Goal: Information Seeking & Learning: Learn about a topic

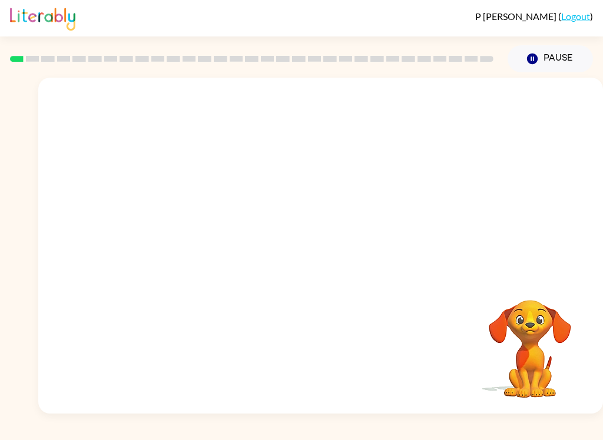
click at [196, 215] on video "Your browser must support playing .mp4 files to use Literably. Please try using…" at bounding box center [320, 177] width 565 height 198
click at [195, 214] on video "Your browser must support playing .mp4 files to use Literably. Please try using…" at bounding box center [320, 177] width 565 height 198
click at [197, 217] on video "Your browser must support playing .mp4 files to use Literably. Please try using…" at bounding box center [320, 177] width 565 height 198
click at [190, 224] on video "Your browser must support playing .mp4 files to use Literably. Please try using…" at bounding box center [320, 177] width 565 height 198
click at [207, 217] on video "Your browser must support playing .mp4 files to use Literably. Please try using…" at bounding box center [320, 177] width 565 height 198
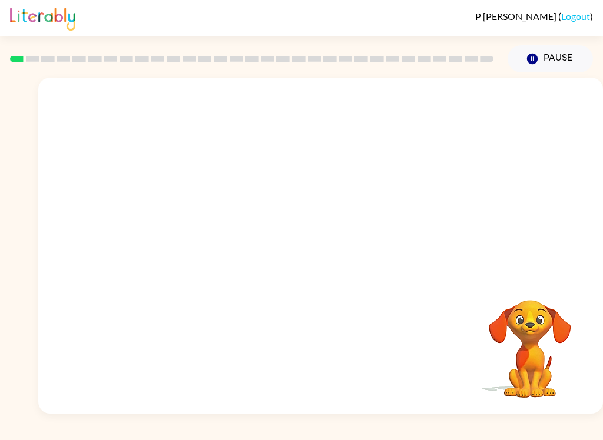
click at [201, 224] on video "Your browser must support playing .mp4 files to use Literably. Please try using…" at bounding box center [320, 177] width 565 height 198
click at [192, 222] on video "Your browser must support playing .mp4 files to use Literably. Please try using…" at bounding box center [320, 177] width 565 height 198
click at [201, 215] on video "Your browser must support playing .mp4 files to use Literably. Please try using…" at bounding box center [320, 177] width 565 height 198
click at [327, 248] on icon "button" at bounding box center [320, 251] width 21 height 21
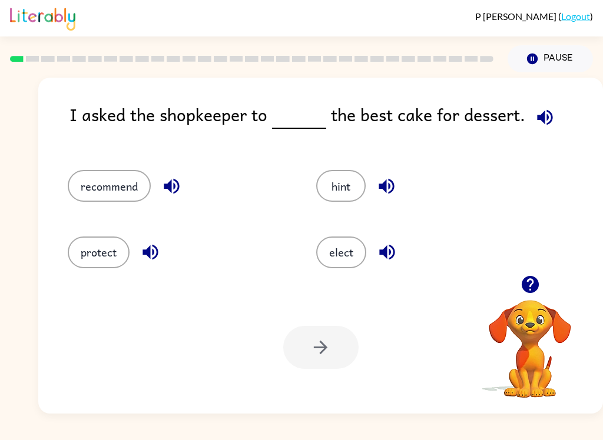
click at [126, 187] on button "recommend" at bounding box center [109, 186] width 83 height 32
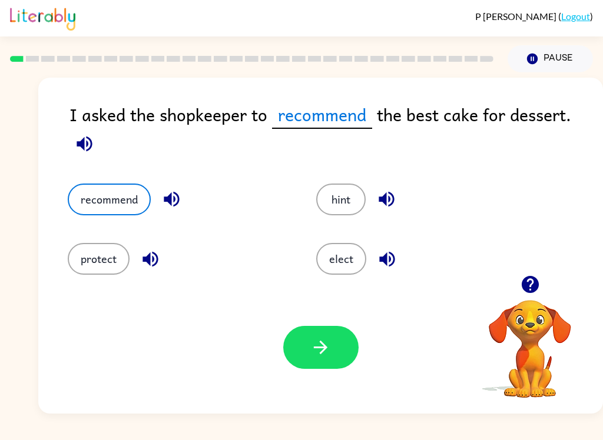
click at [111, 270] on button "protect" at bounding box center [99, 259] width 62 height 32
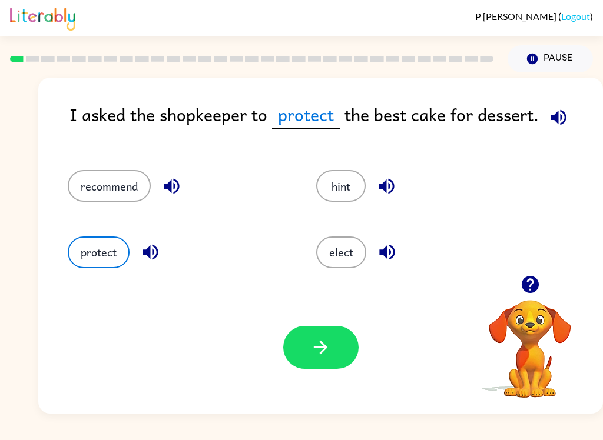
click at [140, 192] on button "recommend" at bounding box center [109, 186] width 83 height 32
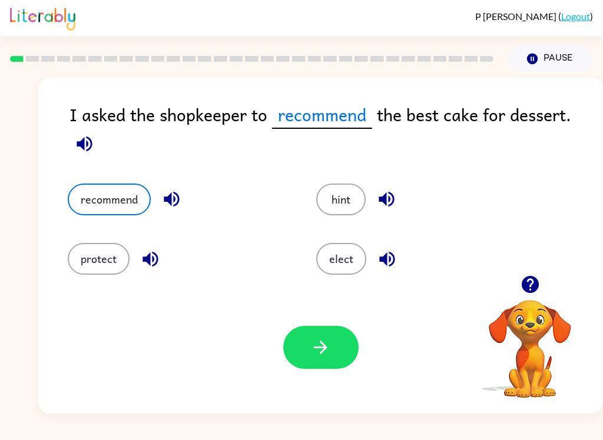
click at [348, 346] on button "button" at bounding box center [320, 347] width 75 height 43
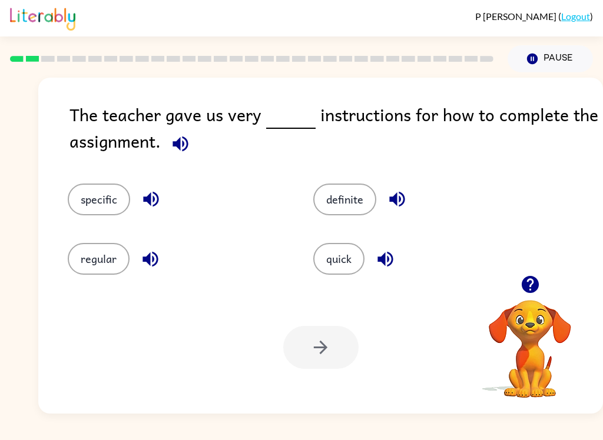
click at [91, 203] on button "specific" at bounding box center [99, 200] width 62 height 32
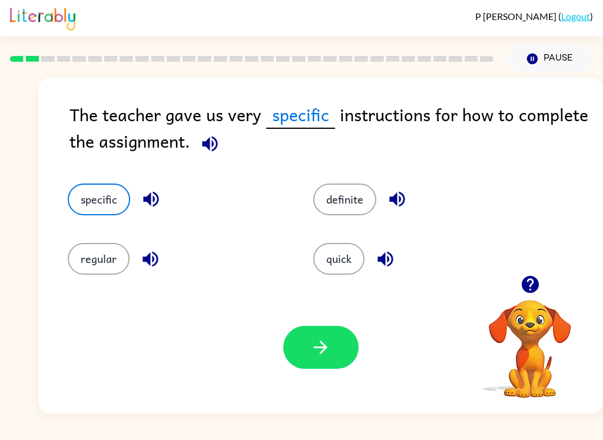
click at [208, 145] on icon "button" at bounding box center [209, 143] width 15 height 15
click at [336, 337] on button "button" at bounding box center [320, 347] width 75 height 43
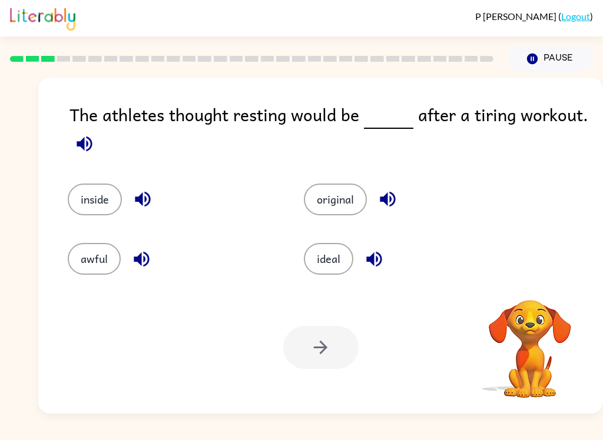
click at [75, 151] on icon "button" at bounding box center [84, 144] width 21 height 21
click at [340, 257] on button "ideal" at bounding box center [328, 259] width 49 height 32
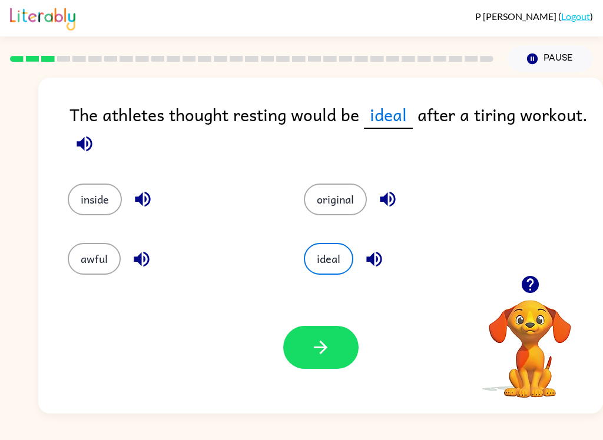
click at [327, 357] on icon "button" at bounding box center [320, 347] width 21 height 21
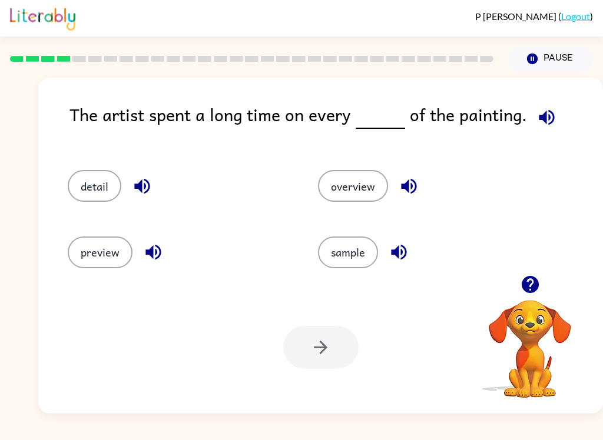
click at [543, 117] on icon "button" at bounding box center [546, 117] width 21 height 21
click at [107, 177] on button "detail" at bounding box center [95, 186] width 54 height 32
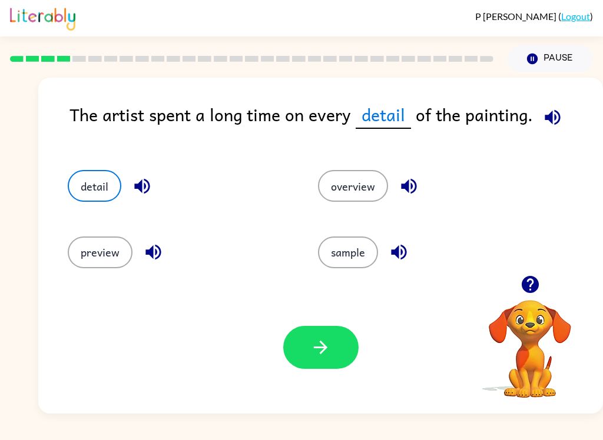
click at [335, 357] on button "button" at bounding box center [320, 347] width 75 height 43
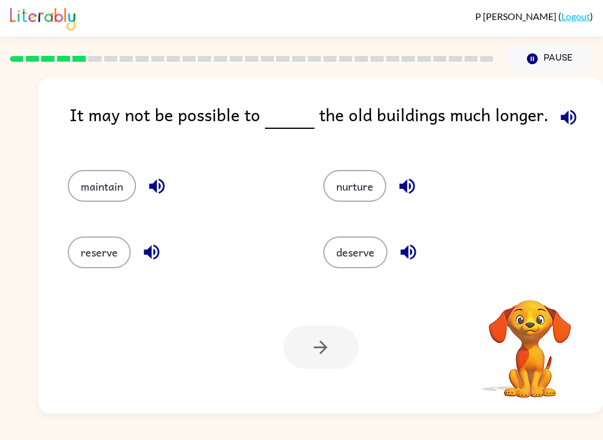
click at [570, 118] on icon "button" at bounding box center [568, 117] width 21 height 21
click at [120, 181] on button "maintain" at bounding box center [102, 186] width 68 height 32
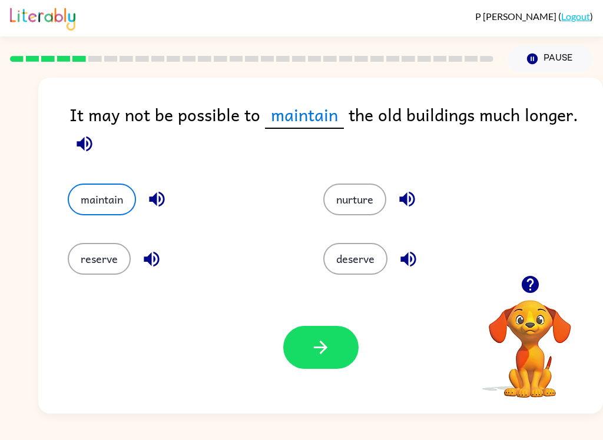
click at [331, 343] on button "button" at bounding box center [320, 347] width 75 height 43
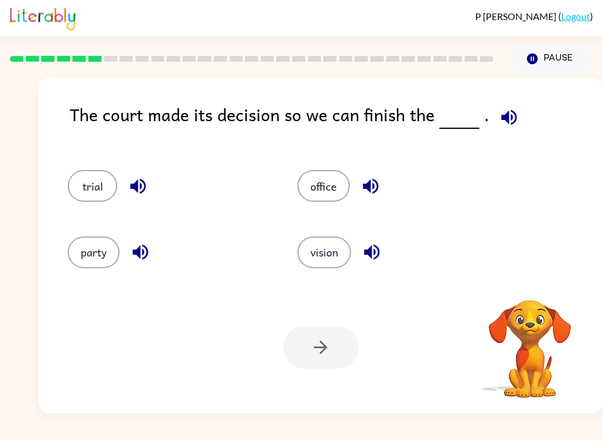
click at [515, 111] on button "button" at bounding box center [509, 117] width 30 height 30
click at [513, 121] on icon "button" at bounding box center [509, 117] width 21 height 21
click at [88, 242] on button "party" at bounding box center [94, 253] width 52 height 32
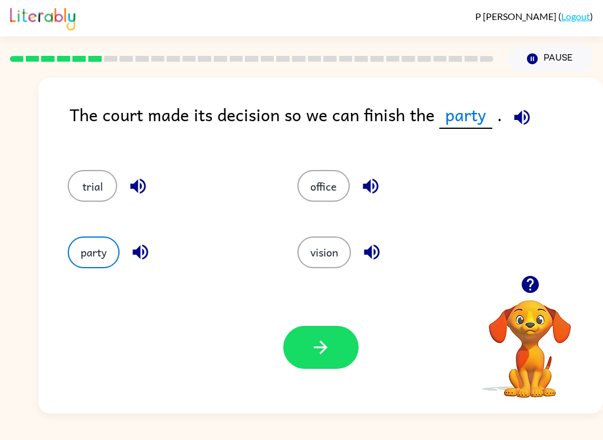
click at [133, 248] on icon "button" at bounding box center [140, 252] width 21 height 21
click at [137, 188] on icon "button" at bounding box center [137, 186] width 15 height 15
click at [162, 218] on div "party" at bounding box center [160, 247] width 230 height 66
click at [82, 177] on button "trial" at bounding box center [92, 186] width 49 height 32
click at [336, 344] on button "button" at bounding box center [320, 347] width 75 height 43
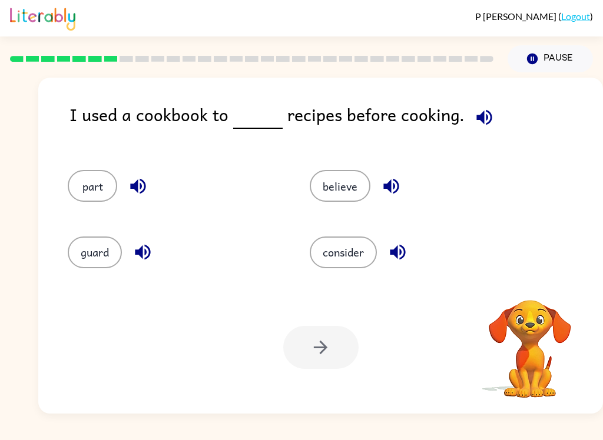
click at [484, 122] on icon "button" at bounding box center [483, 116] width 15 height 15
click at [138, 254] on icon "button" at bounding box center [142, 252] width 15 height 15
click at [137, 183] on icon "button" at bounding box center [137, 186] width 15 height 15
click at [389, 180] on icon "button" at bounding box center [391, 186] width 21 height 21
click at [399, 249] on icon "button" at bounding box center [397, 252] width 21 height 21
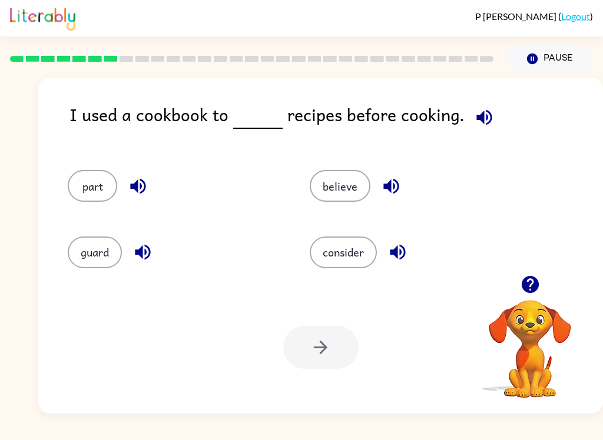
click at [358, 249] on button "consider" at bounding box center [343, 253] width 67 height 32
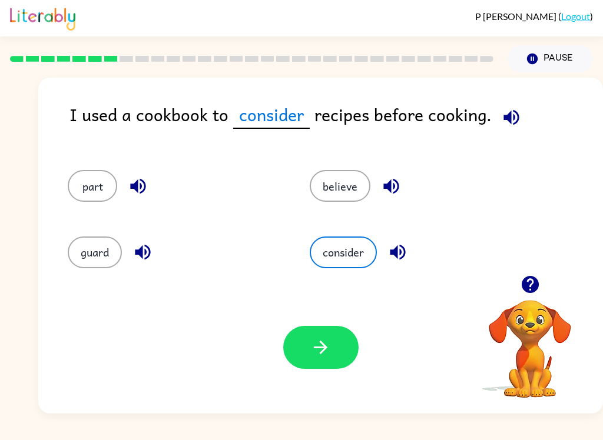
click at [313, 358] on button "button" at bounding box center [320, 347] width 75 height 43
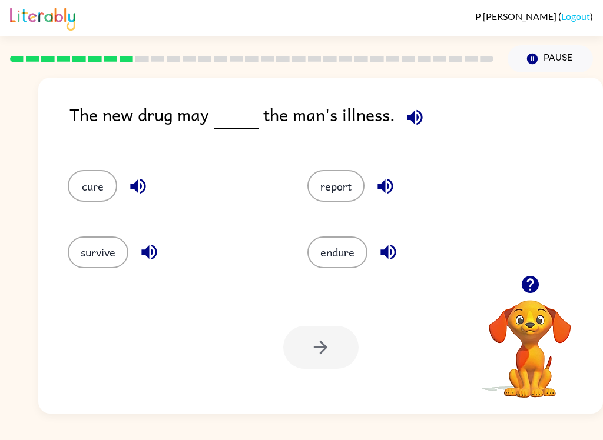
click at [417, 120] on icon "button" at bounding box center [414, 117] width 21 height 21
click at [107, 194] on button "cure" at bounding box center [92, 186] width 49 height 32
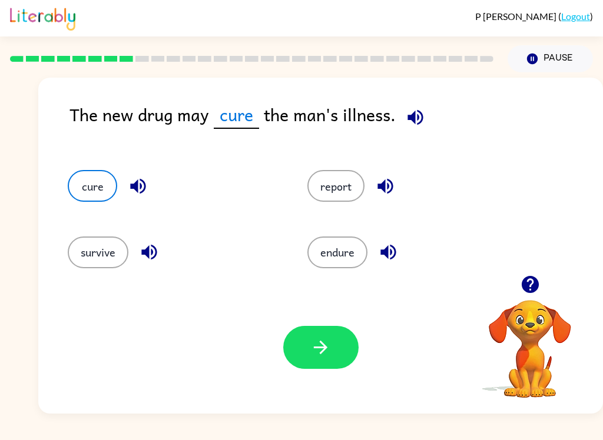
click at [299, 353] on button "button" at bounding box center [320, 347] width 75 height 43
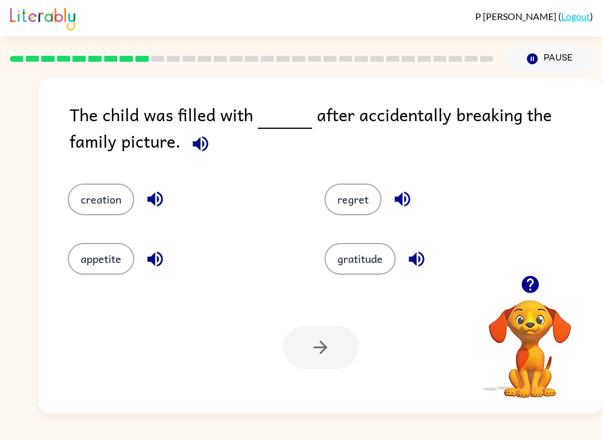
click at [372, 271] on button "gratitude" at bounding box center [359, 259] width 71 height 32
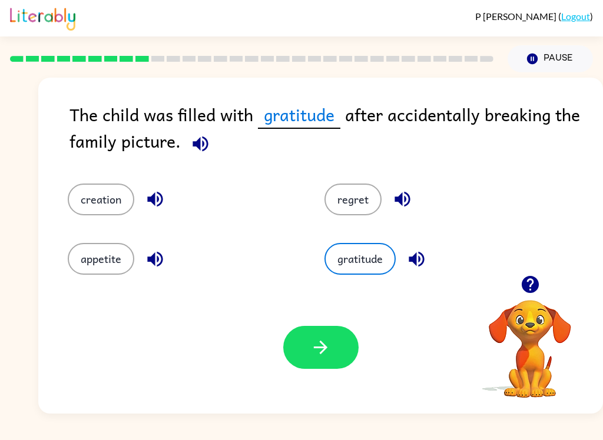
click at [349, 199] on button "regret" at bounding box center [352, 200] width 57 height 32
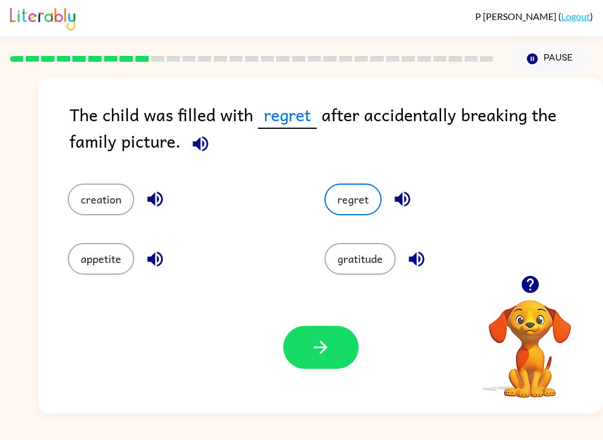
click at [323, 350] on icon "button" at bounding box center [320, 347] width 21 height 21
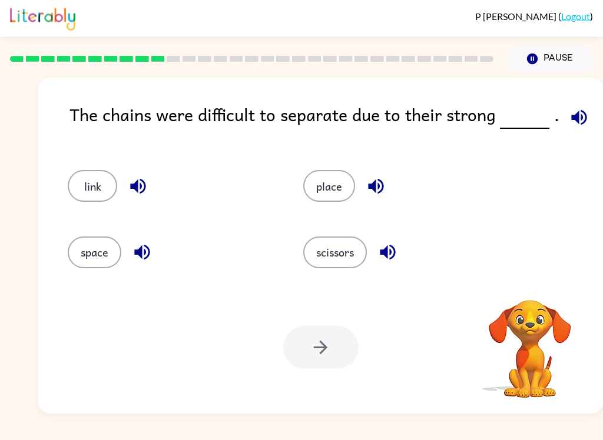
click at [569, 128] on icon "button" at bounding box center [579, 117] width 21 height 21
click at [76, 206] on div "link" at bounding box center [162, 181] width 235 height 66
click at [76, 205] on div "link" at bounding box center [162, 181] width 235 height 66
click at [97, 191] on button "link" at bounding box center [92, 186] width 49 height 32
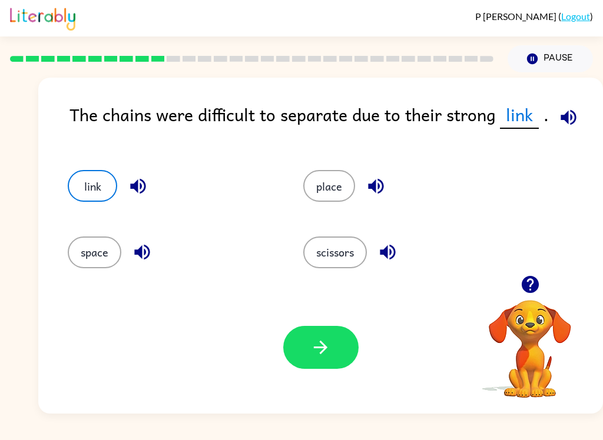
click at [321, 360] on button "button" at bounding box center [320, 347] width 75 height 43
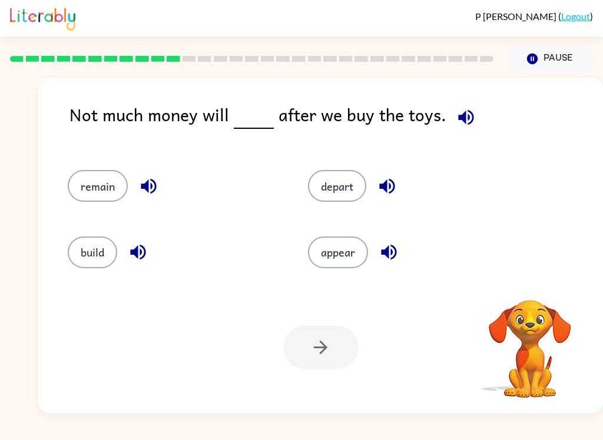
click at [470, 117] on icon "button" at bounding box center [466, 117] width 21 height 21
click at [461, 124] on icon "button" at bounding box center [466, 117] width 21 height 21
click at [468, 117] on icon "button" at bounding box center [465, 116] width 15 height 15
click at [102, 180] on button "remain" at bounding box center [98, 186] width 60 height 32
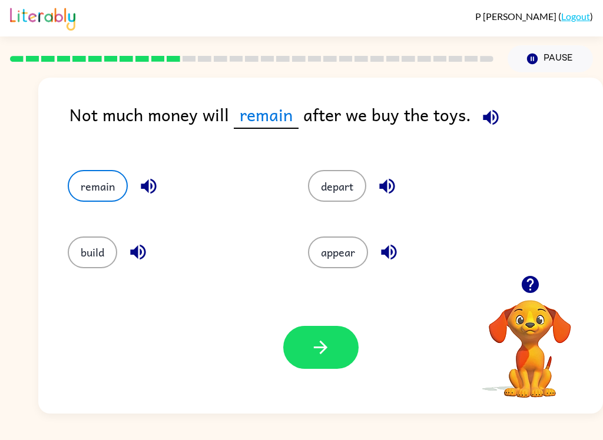
click at [333, 354] on button "button" at bounding box center [320, 347] width 75 height 43
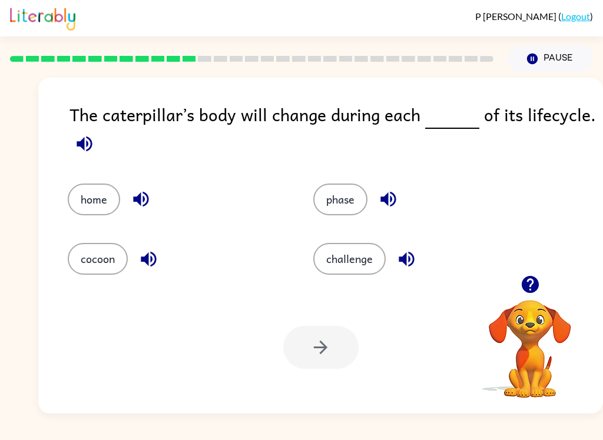
click at [126, 266] on button "cocoon" at bounding box center [98, 259] width 60 height 32
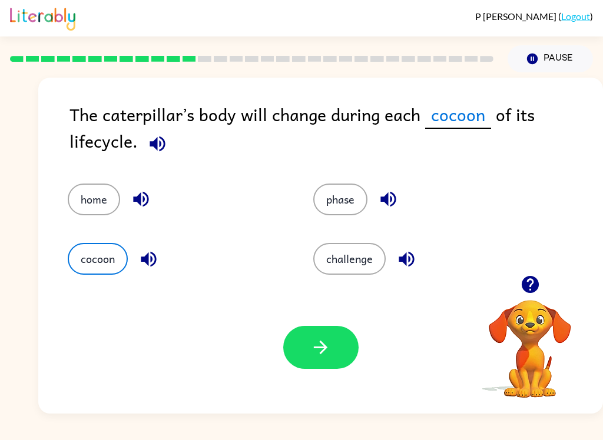
click at [323, 348] on icon "button" at bounding box center [321, 348] width 14 height 14
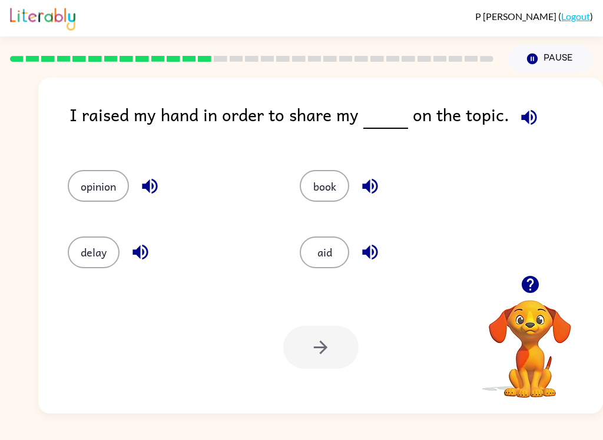
click at [96, 177] on button "opinion" at bounding box center [98, 186] width 61 height 32
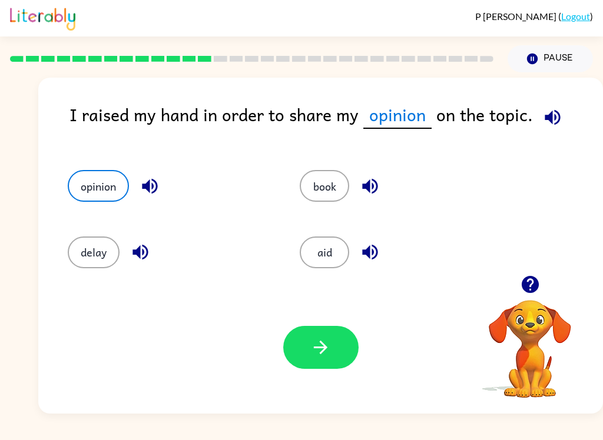
click at [330, 359] on button "button" at bounding box center [320, 347] width 75 height 43
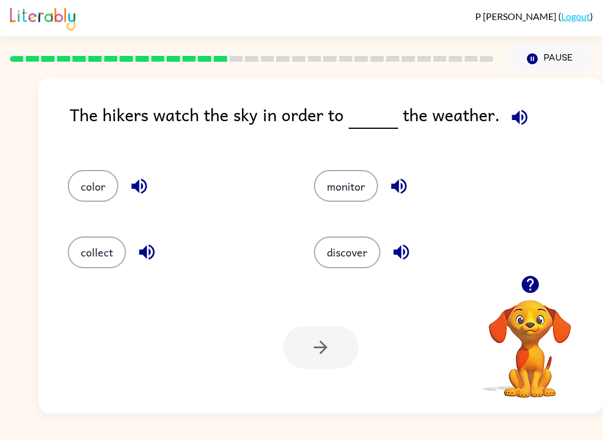
click at [377, 188] on button "monitor" at bounding box center [346, 186] width 64 height 32
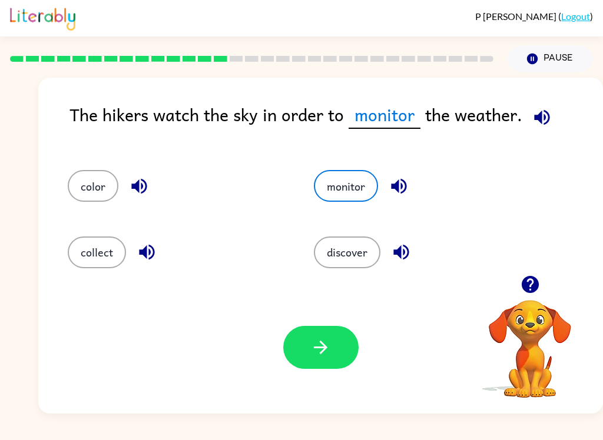
click at [333, 350] on button "button" at bounding box center [320, 347] width 75 height 43
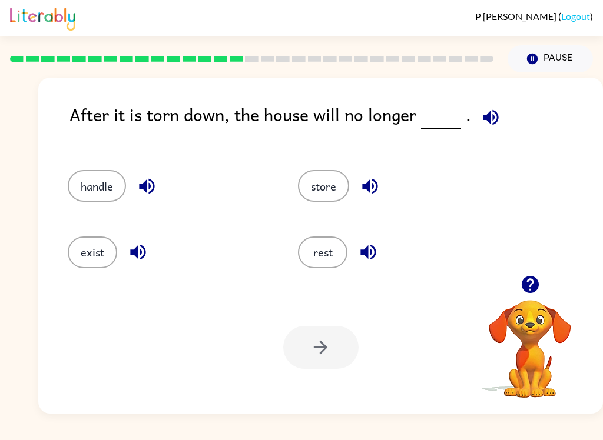
click at [68, 253] on button "exist" at bounding box center [92, 253] width 49 height 32
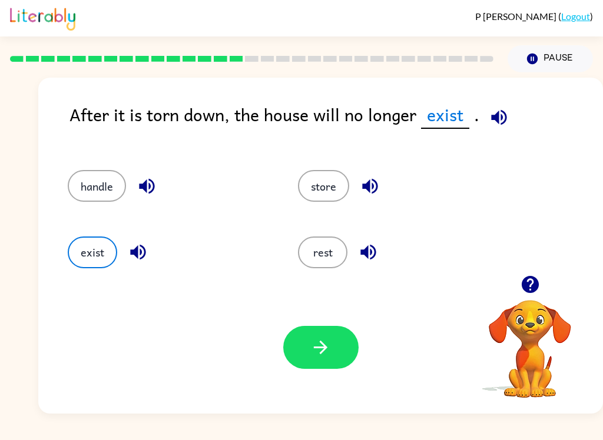
click at [317, 351] on icon "button" at bounding box center [320, 347] width 21 height 21
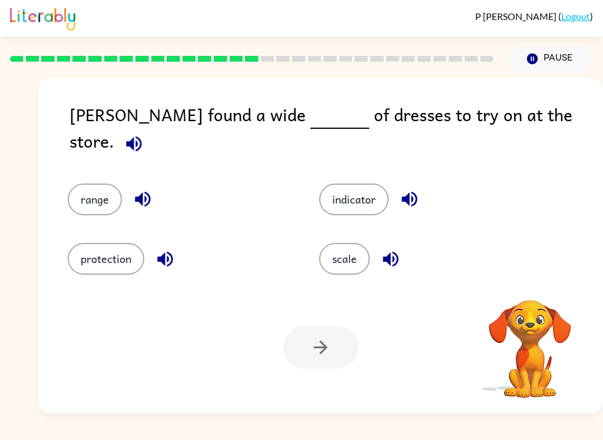
click at [144, 134] on icon "button" at bounding box center [134, 144] width 21 height 21
click at [97, 198] on button "range" at bounding box center [95, 200] width 54 height 32
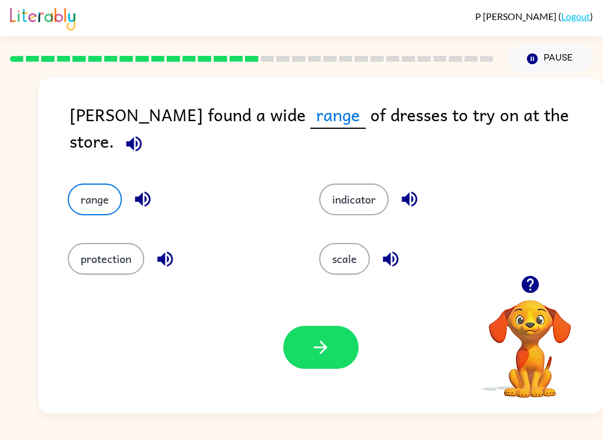
click at [328, 341] on icon "button" at bounding box center [320, 347] width 21 height 21
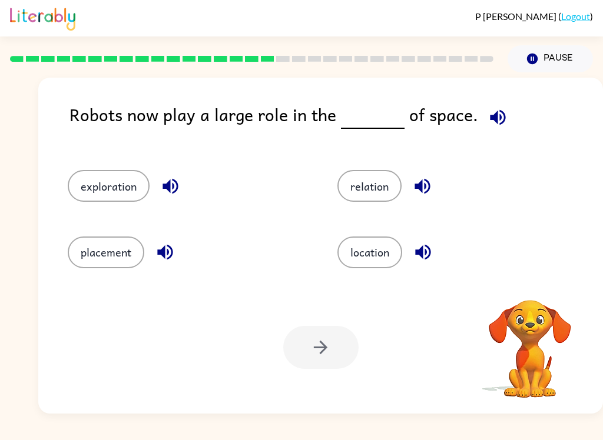
click at [493, 118] on icon "button" at bounding box center [497, 116] width 15 height 15
click at [122, 181] on button "exploration" at bounding box center [109, 186] width 82 height 32
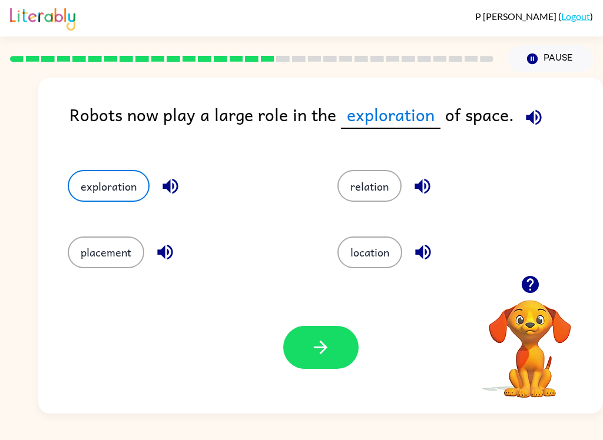
click at [313, 357] on icon "button" at bounding box center [320, 347] width 21 height 21
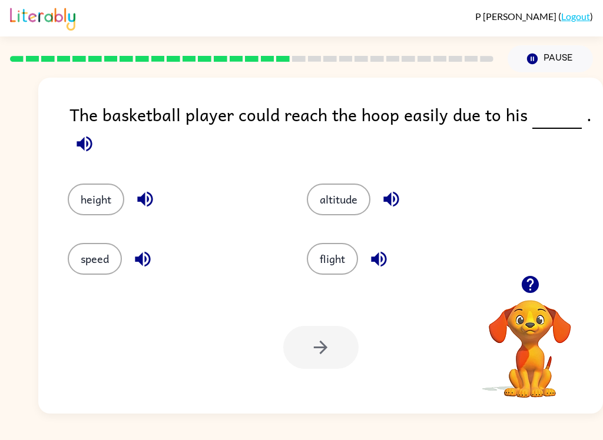
click at [75, 164] on div "height" at bounding box center [164, 190] width 239 height 59
click at [91, 153] on icon "button" at bounding box center [84, 144] width 21 height 21
click at [95, 201] on button "height" at bounding box center [96, 200] width 57 height 32
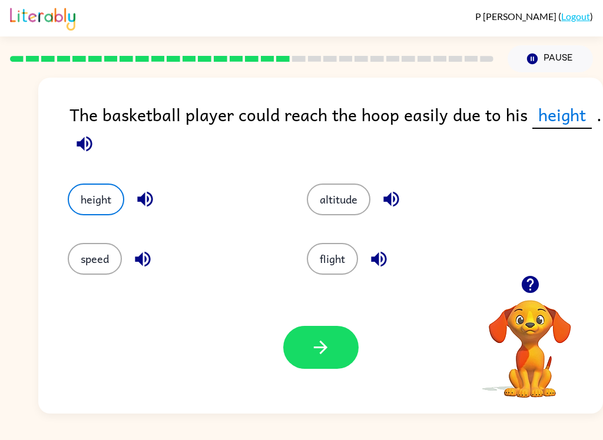
click at [339, 345] on button "button" at bounding box center [320, 347] width 75 height 43
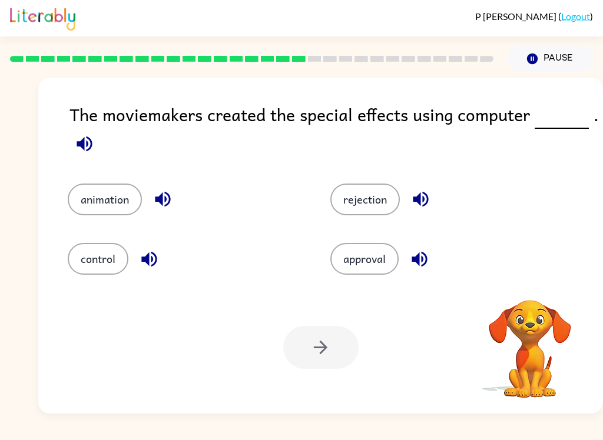
click at [87, 144] on icon "button" at bounding box center [84, 143] width 15 height 15
click at [94, 139] on icon "button" at bounding box center [84, 144] width 21 height 21
click at [86, 144] on icon "button" at bounding box center [84, 144] width 21 height 21
click at [81, 139] on icon "button" at bounding box center [84, 144] width 21 height 21
click at [118, 193] on button "animation" at bounding box center [105, 200] width 74 height 32
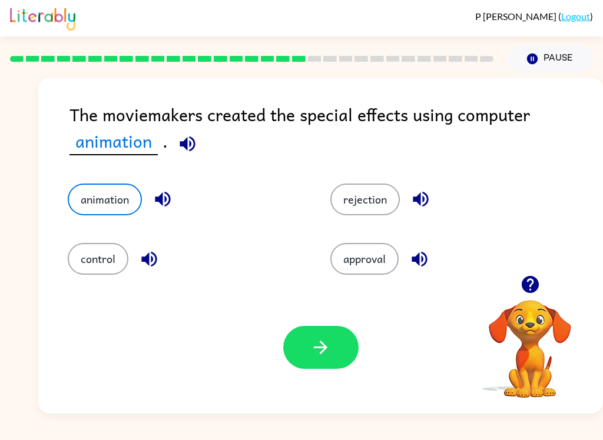
click at [324, 344] on icon "button" at bounding box center [320, 347] width 21 height 21
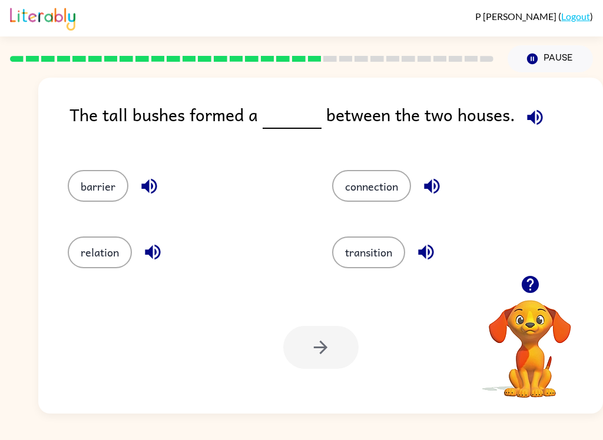
click at [532, 131] on button "button" at bounding box center [535, 117] width 30 height 30
click at [122, 189] on button "barrier" at bounding box center [98, 186] width 61 height 32
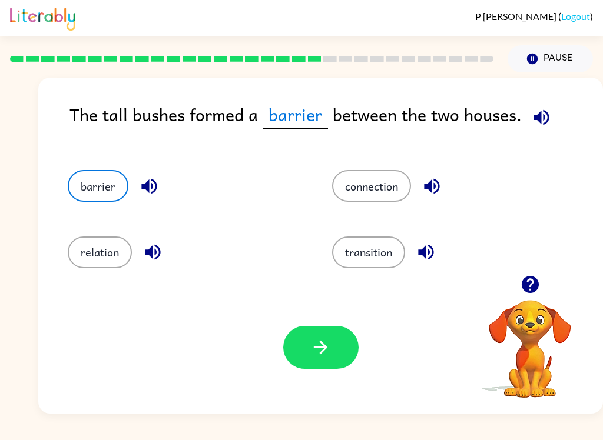
click at [331, 343] on button "button" at bounding box center [320, 347] width 75 height 43
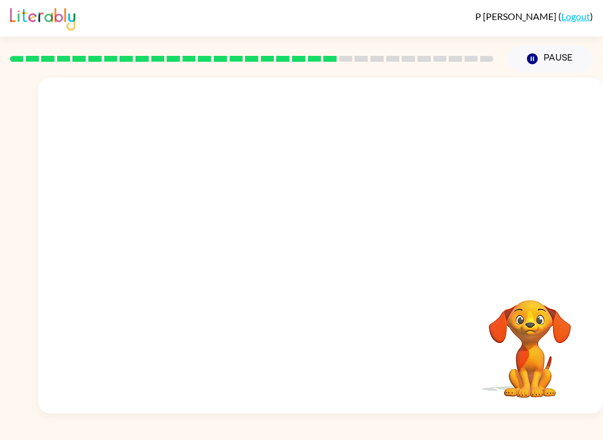
click at [219, 247] on video "Your browser must support playing .mp4 files to use Literably. Please try using…" at bounding box center [320, 177] width 565 height 198
click at [324, 250] on div at bounding box center [320, 251] width 75 height 43
click at [326, 251] on div at bounding box center [320, 251] width 75 height 43
click at [316, 254] on div at bounding box center [320, 251] width 75 height 43
click at [324, 254] on div at bounding box center [320, 251] width 75 height 43
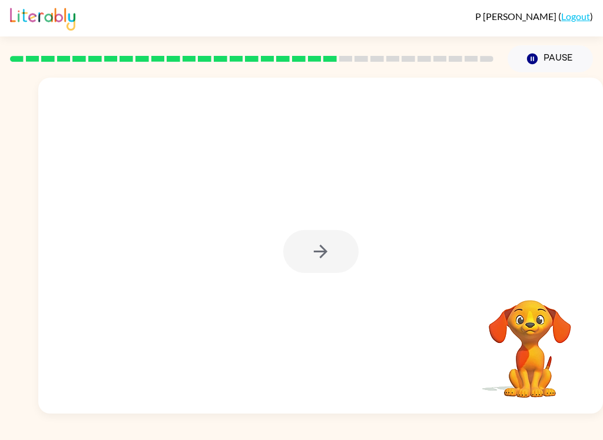
click at [333, 252] on div at bounding box center [320, 251] width 75 height 43
click at [327, 250] on div at bounding box center [320, 251] width 75 height 43
click at [326, 253] on div at bounding box center [320, 251] width 75 height 43
click at [330, 250] on icon "button" at bounding box center [320, 251] width 21 height 21
click at [330, 253] on div at bounding box center [320, 251] width 75 height 43
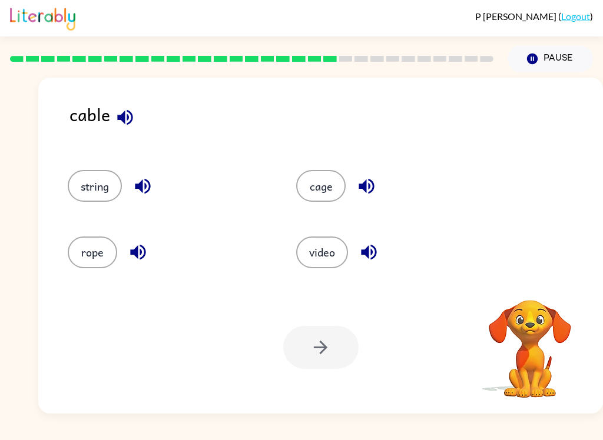
click at [330, 254] on button "video" at bounding box center [322, 253] width 52 height 32
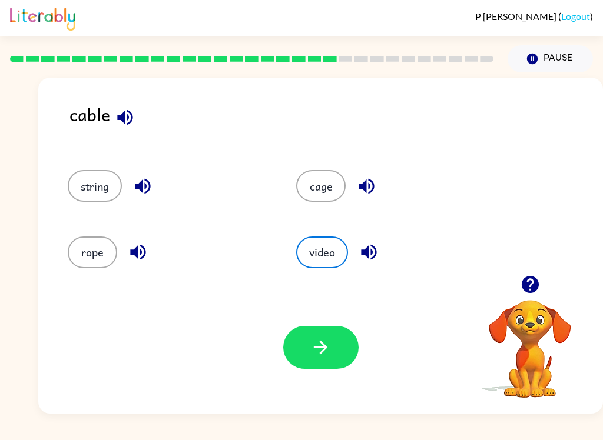
click at [108, 181] on button "string" at bounding box center [95, 186] width 54 height 32
click at [104, 249] on button "rope" at bounding box center [92, 253] width 49 height 32
click at [132, 255] on icon "button" at bounding box center [137, 252] width 15 height 15
click at [144, 185] on icon "button" at bounding box center [142, 186] width 21 height 21
click at [364, 191] on icon "button" at bounding box center [365, 186] width 15 height 15
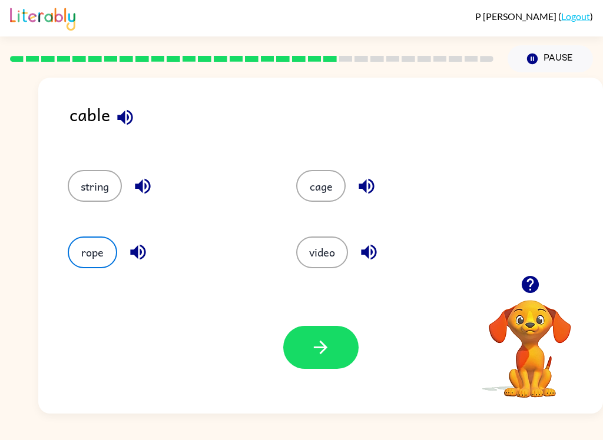
click at [372, 254] on icon "button" at bounding box center [368, 252] width 15 height 15
click at [98, 188] on button "string" at bounding box center [95, 186] width 54 height 32
click at [324, 345] on icon "button" at bounding box center [321, 348] width 14 height 14
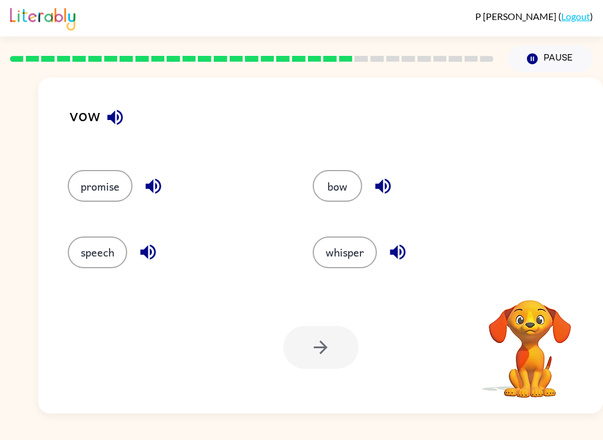
click at [116, 115] on icon "button" at bounding box center [115, 117] width 21 height 21
click at [114, 121] on icon "button" at bounding box center [114, 116] width 15 height 15
click at [337, 180] on button "bow" at bounding box center [337, 186] width 49 height 32
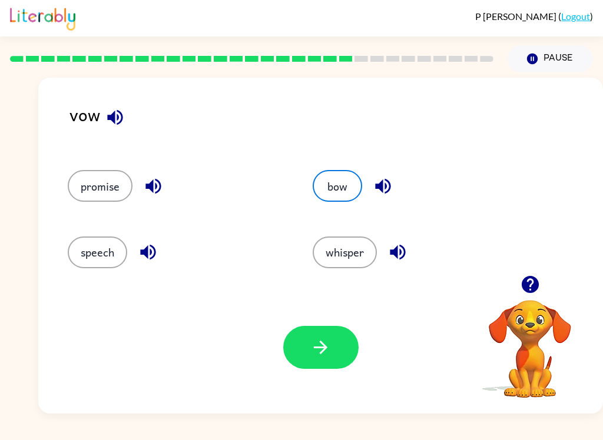
click at [376, 191] on icon "button" at bounding box center [383, 186] width 21 height 21
click at [109, 250] on button "speech" at bounding box center [97, 253] width 59 height 32
click at [145, 250] on icon "button" at bounding box center [147, 252] width 15 height 15
click at [153, 190] on icon "button" at bounding box center [152, 186] width 15 height 15
click at [113, 251] on button "speech" at bounding box center [97, 253] width 59 height 32
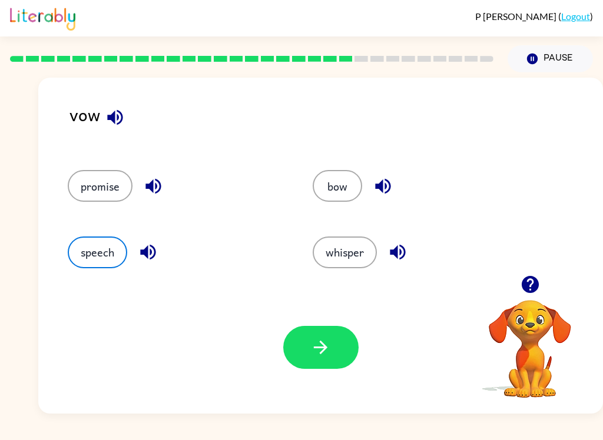
click at [83, 243] on button "speech" at bounding box center [97, 253] width 59 height 32
click at [121, 300] on div "Your browser must support playing .mp4 files to use Literably. Please try using…" at bounding box center [320, 347] width 565 height 132
click at [338, 354] on button "button" at bounding box center [320, 347] width 75 height 43
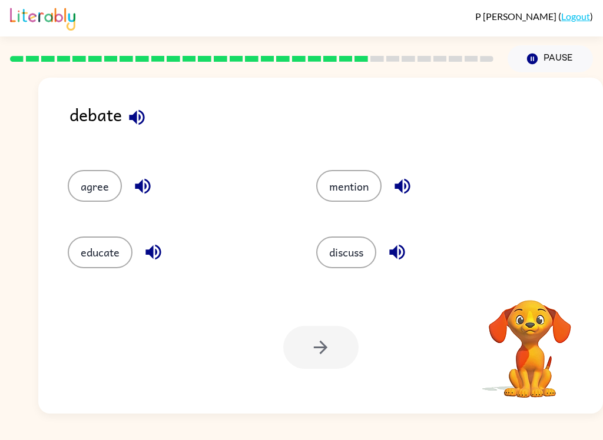
click at [118, 117] on div "debate" at bounding box center [335, 123] width 533 height 45
click at [132, 120] on icon "button" at bounding box center [136, 116] width 15 height 15
click at [138, 125] on icon "button" at bounding box center [137, 117] width 21 height 21
click at [533, 290] on icon "button" at bounding box center [529, 284] width 17 height 17
click at [532, 298] on button "button" at bounding box center [530, 285] width 30 height 30
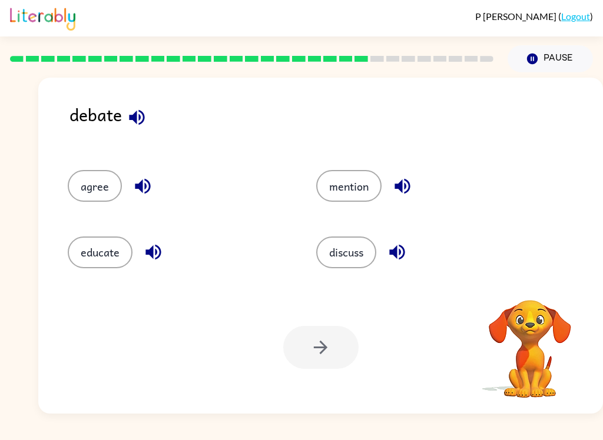
click at [536, 303] on video "Your browser must support playing .mp4 files to use Literably. Please try using…" at bounding box center [530, 341] width 118 height 118
click at [525, 292] on video "Your browser must support playing .mp4 files to use Literably. Please try using…" at bounding box center [530, 341] width 118 height 118
click at [526, 298] on video "Your browser must support playing .mp4 files to use Literably. Please try using…" at bounding box center [530, 341] width 118 height 118
click at [524, 296] on video "Your browser must support playing .mp4 files to use Literably. Please try using…" at bounding box center [530, 341] width 118 height 118
click at [529, 296] on video "Your browser must support playing .mp4 files to use Literably. Please try using…" at bounding box center [530, 341] width 118 height 118
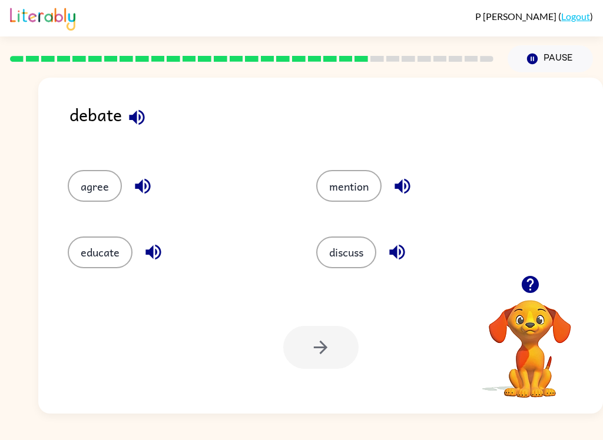
click at [531, 298] on button "button" at bounding box center [530, 285] width 30 height 30
click at [533, 300] on video "Your browser must support playing .mp4 files to use Literably. Please try using…" at bounding box center [530, 341] width 118 height 118
click at [328, 345] on div at bounding box center [320, 347] width 75 height 43
click at [328, 344] on div at bounding box center [320, 347] width 75 height 43
click at [341, 352] on div at bounding box center [320, 347] width 75 height 43
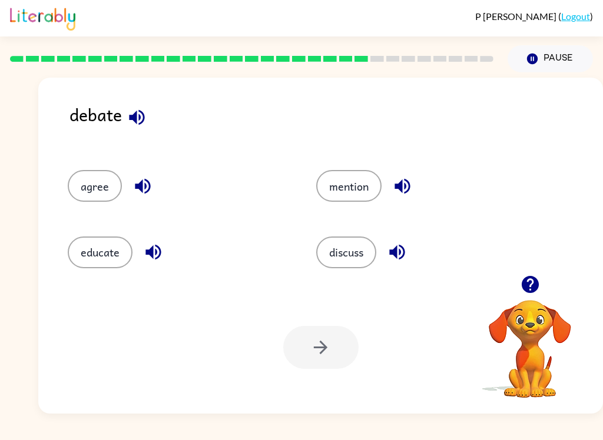
click at [77, 188] on button "agree" at bounding box center [95, 186] width 54 height 32
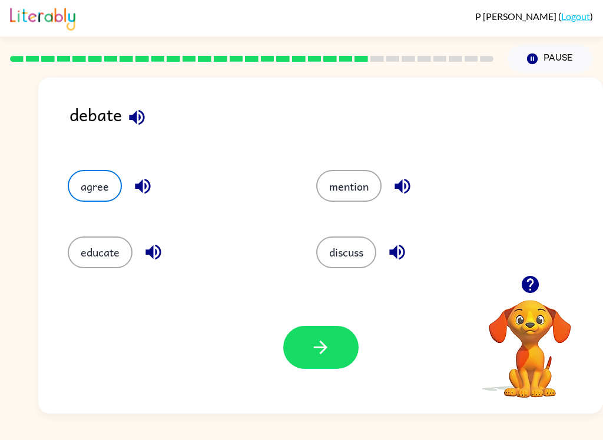
click at [201, 326] on div "Your browser must support playing .mp4 files to use Literably. Please try using…" at bounding box center [320, 347] width 565 height 132
click at [337, 357] on button "button" at bounding box center [320, 347] width 75 height 43
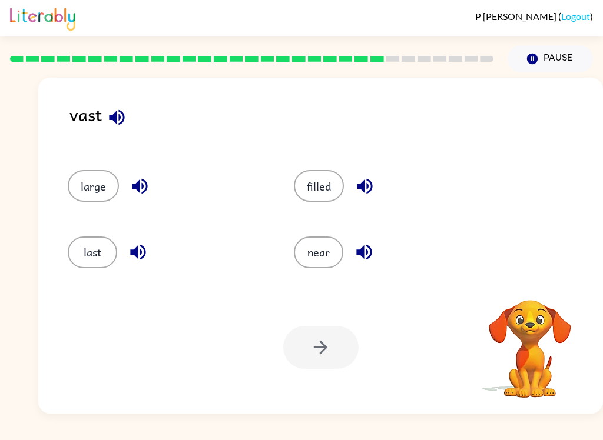
click at [534, 295] on video "Your browser must support playing .mp4 files to use Literably. Please try using…" at bounding box center [530, 341] width 118 height 118
click at [532, 294] on video "Your browser must support playing .mp4 files to use Literably. Please try using…" at bounding box center [530, 341] width 118 height 118
click at [525, 289] on video "Your browser must support playing .mp4 files to use Literably. Please try using…" at bounding box center [530, 341] width 118 height 118
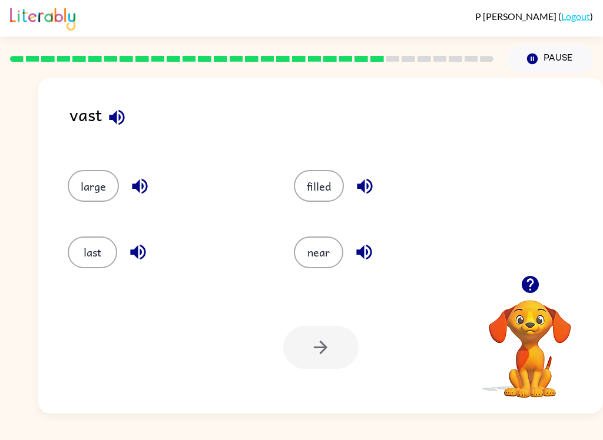
click at [525, 282] on icon "button" at bounding box center [529, 284] width 17 height 17
click at [530, 288] on video "Your browser must support playing .mp4 files to use Literably. Please try using…" at bounding box center [530, 341] width 118 height 118
click at [533, 292] on video "Your browser must support playing .mp4 files to use Literably. Please try using…" at bounding box center [530, 341] width 118 height 118
click at [525, 290] on video "Your browser must support playing .mp4 files to use Literably. Please try using…" at bounding box center [530, 341] width 118 height 118
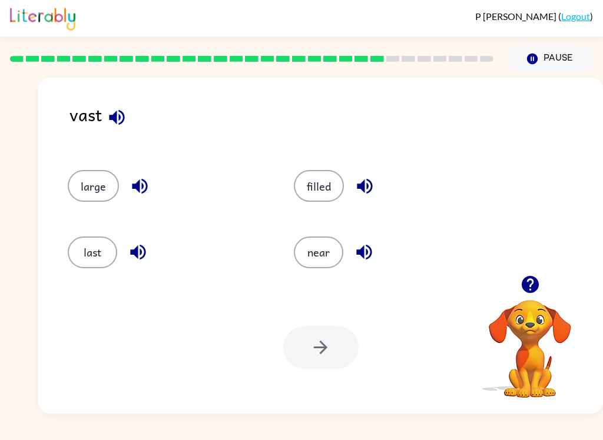
click at [527, 290] on icon "button" at bounding box center [529, 284] width 17 height 17
click at [527, 290] on video "Your browser must support playing .mp4 files to use Literably. Please try using…" at bounding box center [530, 341] width 118 height 118
click at [523, 290] on video "Your browser must support playing .mp4 files to use Literably. Please try using…" at bounding box center [530, 341] width 118 height 118
click at [323, 196] on button "filled" at bounding box center [319, 186] width 50 height 32
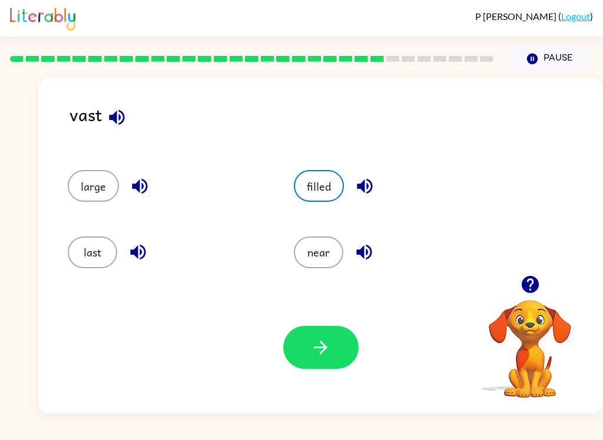
click at [88, 191] on button "large" at bounding box center [93, 186] width 51 height 32
click at [318, 357] on icon "button" at bounding box center [320, 347] width 21 height 21
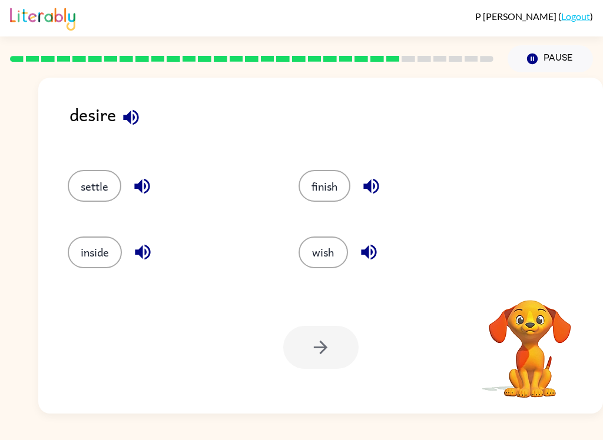
click at [137, 128] on icon "button" at bounding box center [131, 117] width 21 height 21
click at [82, 432] on div "P Tulyakov ( Logout ) Pause Pause desire settle finish inside wish Your browser…" at bounding box center [301, 220] width 603 height 440
click at [334, 243] on button "wish" at bounding box center [322, 253] width 49 height 32
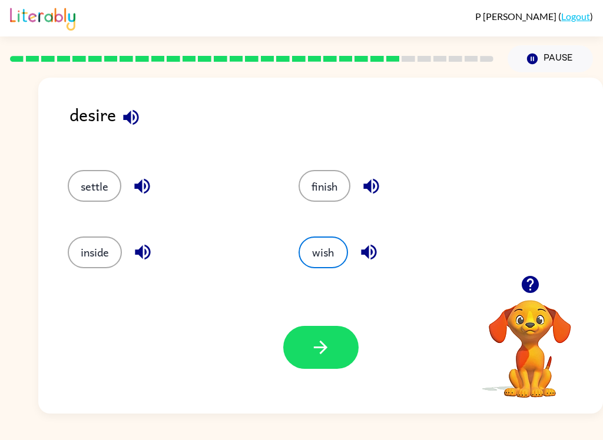
click at [328, 358] on button "button" at bounding box center [320, 347] width 75 height 43
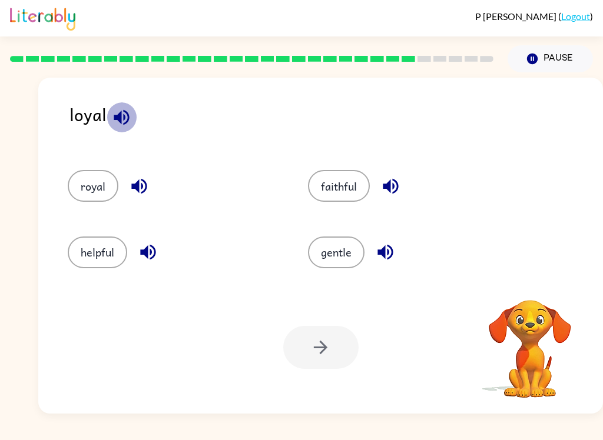
click at [116, 119] on icon "button" at bounding box center [121, 116] width 15 height 15
click at [127, 126] on icon "button" at bounding box center [121, 117] width 21 height 21
click at [136, 189] on icon "button" at bounding box center [138, 186] width 15 height 15
click at [116, 251] on button "helpful" at bounding box center [97, 253] width 59 height 32
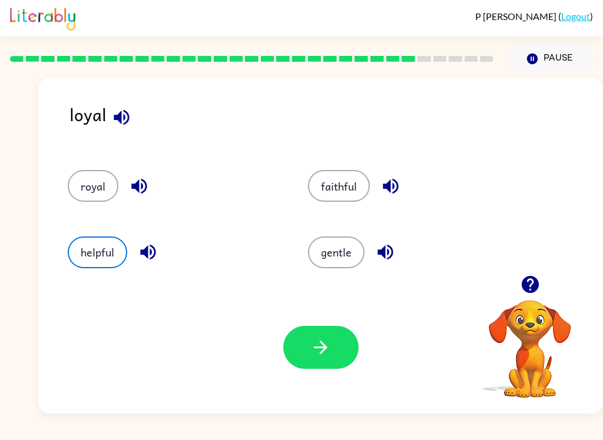
click at [391, 190] on icon "button" at bounding box center [390, 186] width 21 height 21
click at [354, 191] on button "faithful" at bounding box center [339, 186] width 62 height 32
click at [341, 177] on button "faithful" at bounding box center [339, 186] width 62 height 32
click at [277, 257] on div "helpful" at bounding box center [174, 253] width 213 height 32
click at [326, 339] on icon "button" at bounding box center [320, 347] width 21 height 21
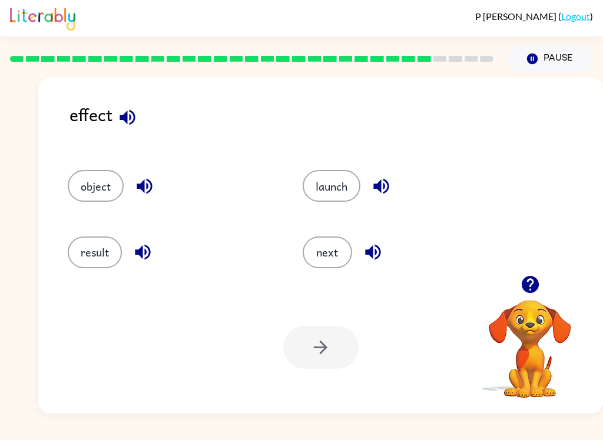
click at [114, 252] on button "result" at bounding box center [95, 253] width 54 height 32
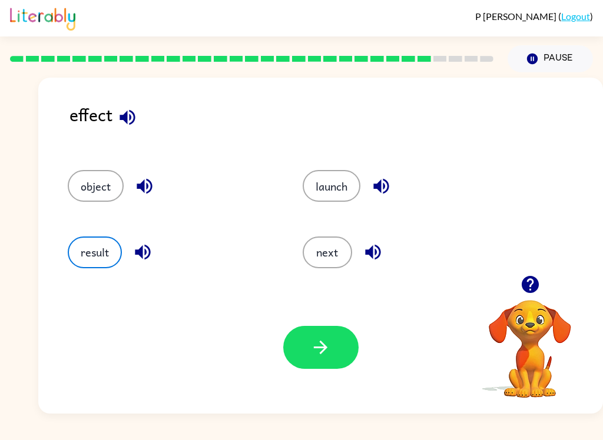
click at [183, 347] on div "Your browser must support playing .mp4 files to use Literably. Please try using…" at bounding box center [320, 347] width 565 height 132
click at [340, 360] on button "button" at bounding box center [320, 347] width 75 height 43
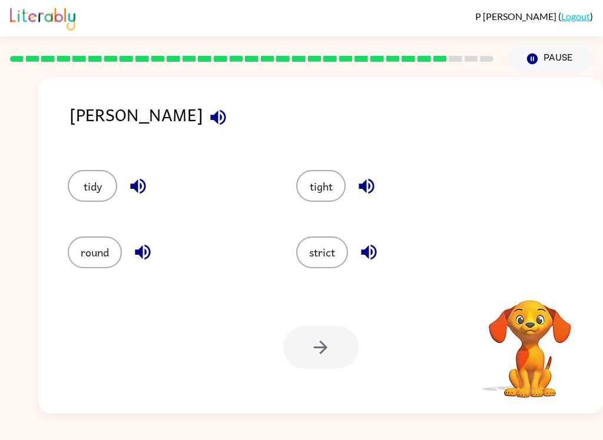
click at [203, 130] on button "button" at bounding box center [218, 117] width 30 height 30
click at [208, 123] on icon "button" at bounding box center [218, 117] width 21 height 21
click at [525, 287] on icon "button" at bounding box center [529, 284] width 17 height 17
click at [203, 120] on button "button" at bounding box center [218, 117] width 30 height 30
click at [100, 178] on button "tidy" at bounding box center [92, 186] width 49 height 32
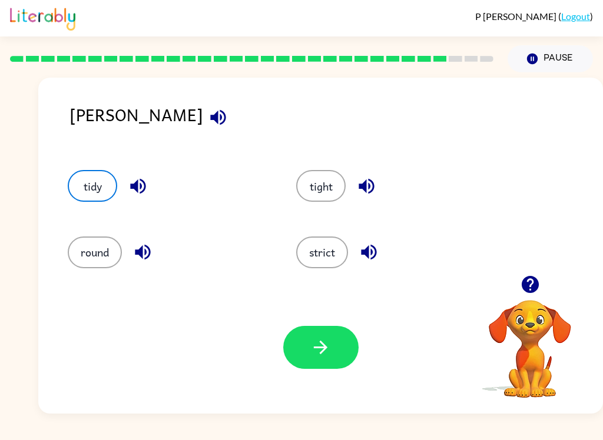
click at [327, 353] on icon "button" at bounding box center [320, 347] width 21 height 21
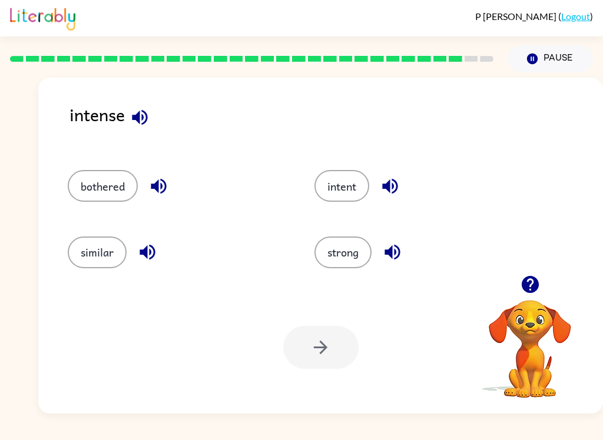
click at [138, 122] on icon "button" at bounding box center [139, 116] width 15 height 15
click at [339, 246] on button "strong" at bounding box center [342, 253] width 57 height 32
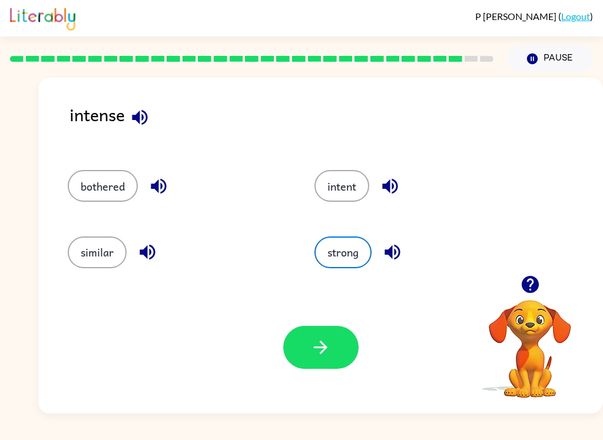
click at [321, 343] on icon "button" at bounding box center [321, 348] width 14 height 14
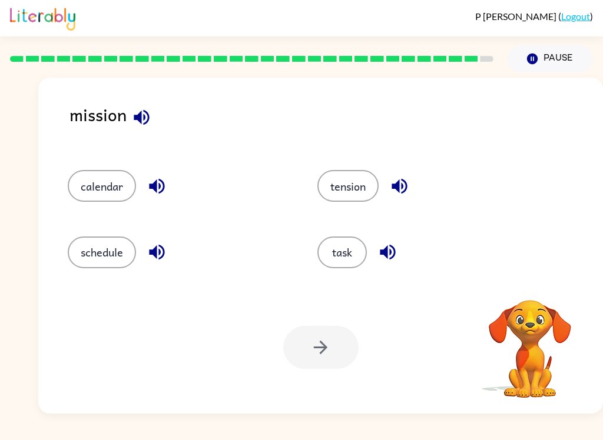
click at [143, 118] on icon "button" at bounding box center [141, 117] width 21 height 21
click at [348, 248] on button "task" at bounding box center [341, 253] width 49 height 32
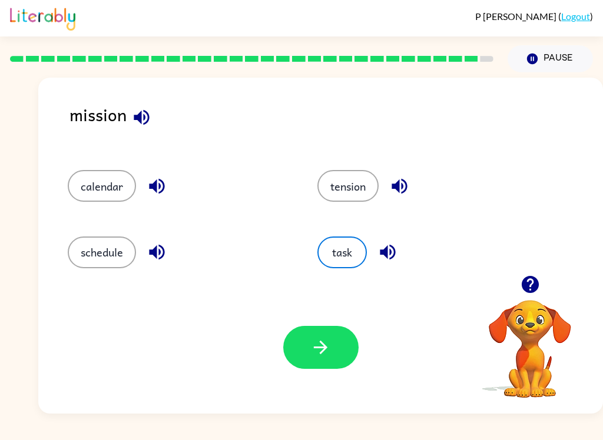
click at [316, 357] on icon "button" at bounding box center [320, 347] width 21 height 21
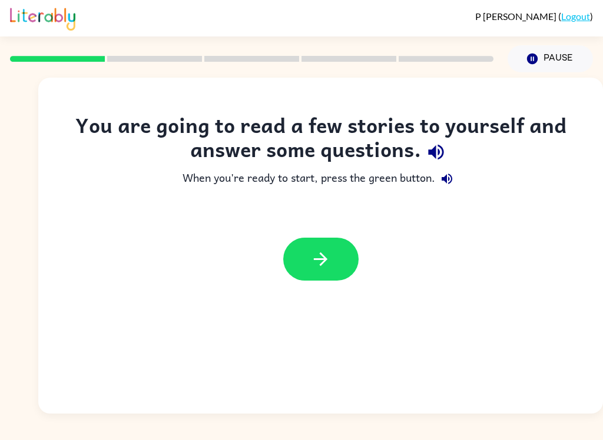
click at [323, 264] on icon "button" at bounding box center [321, 260] width 14 height 14
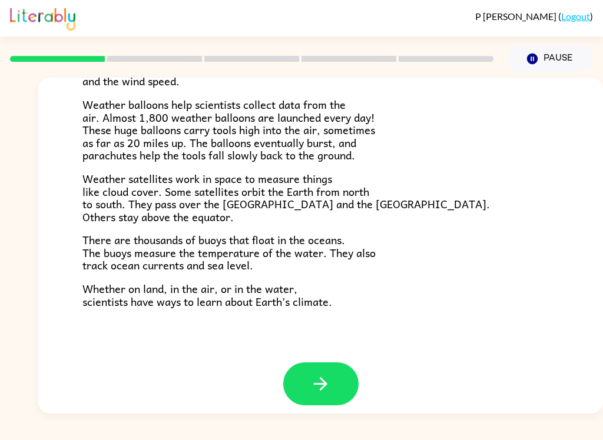
scroll to position [318, 0]
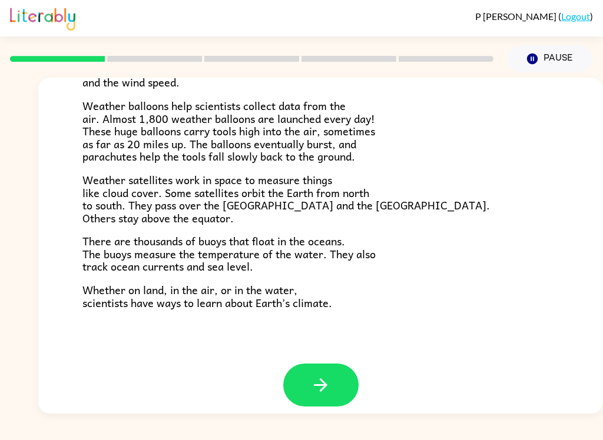
click at [308, 364] on button "button" at bounding box center [320, 385] width 75 height 43
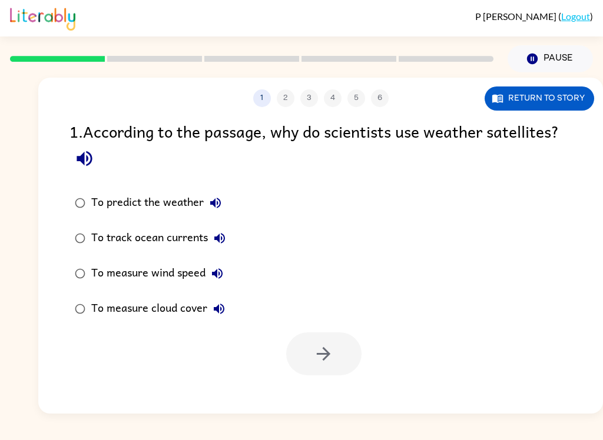
click at [175, 205] on div "To predict the weather" at bounding box center [159, 203] width 136 height 24
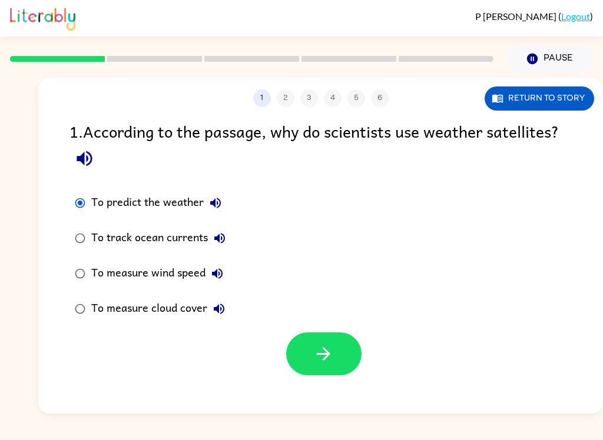
click at [200, 313] on div "To measure cloud cover" at bounding box center [161, 309] width 140 height 24
click at [330, 364] on icon "button" at bounding box center [323, 354] width 21 height 21
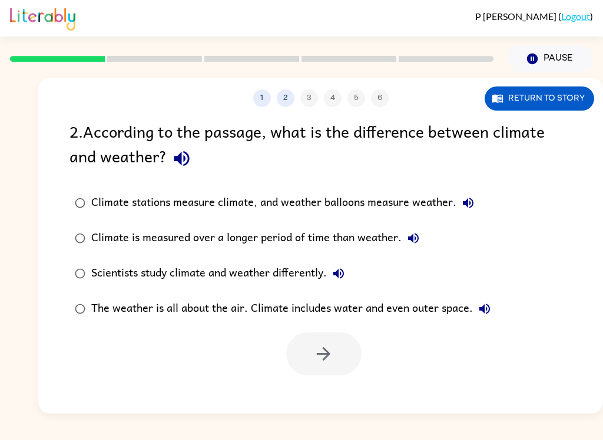
click at [293, 276] on div "Scientists study climate and weather differently." at bounding box center [220, 274] width 259 height 24
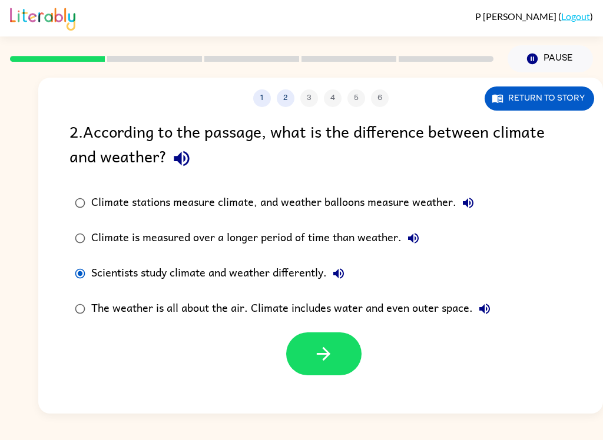
click at [247, 317] on div "The weather is all about the air. Climate includes water and even outer space." at bounding box center [293, 309] width 405 height 24
click at [335, 359] on button "button" at bounding box center [323, 354] width 75 height 43
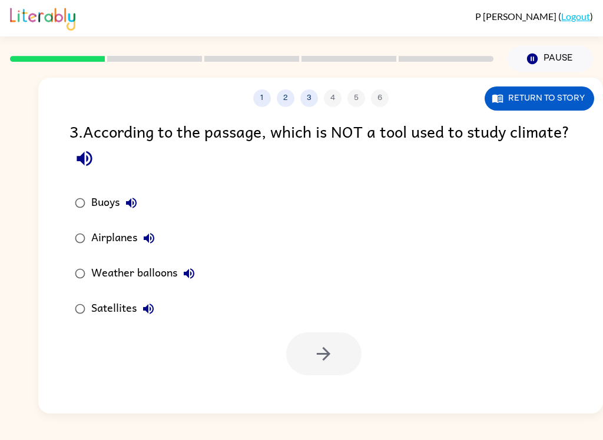
click at [105, 233] on div "Airplanes" at bounding box center [125, 239] width 69 height 24
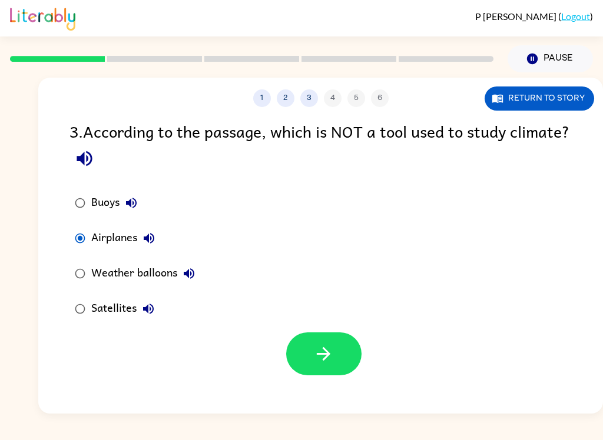
click at [327, 372] on button "button" at bounding box center [323, 354] width 75 height 43
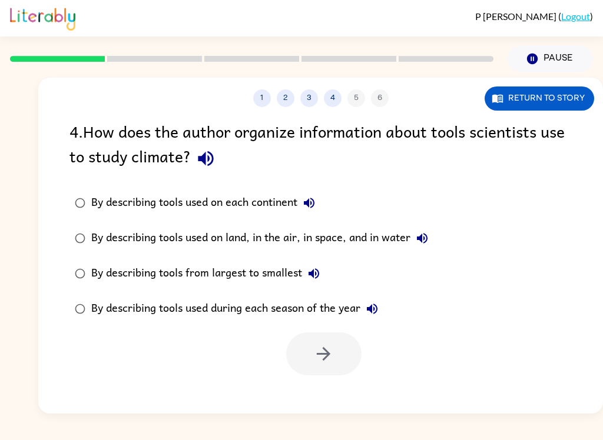
click at [308, 205] on icon "button" at bounding box center [309, 203] width 11 height 11
click at [427, 241] on icon "button" at bounding box center [422, 238] width 14 height 14
click at [315, 278] on icon "button" at bounding box center [314, 274] width 14 height 14
click at [369, 309] on icon "button" at bounding box center [372, 309] width 11 height 11
click at [426, 245] on icon "button" at bounding box center [422, 238] width 14 height 14
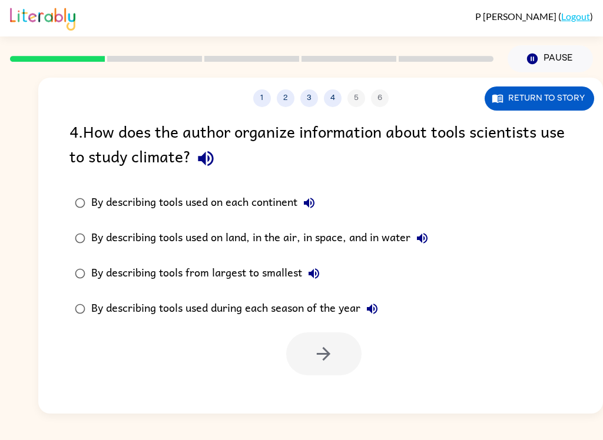
click at [324, 366] on div at bounding box center [323, 354] width 75 height 43
click at [170, 245] on div "By describing tools used on land, in the air, in space, and in water" at bounding box center [262, 239] width 343 height 24
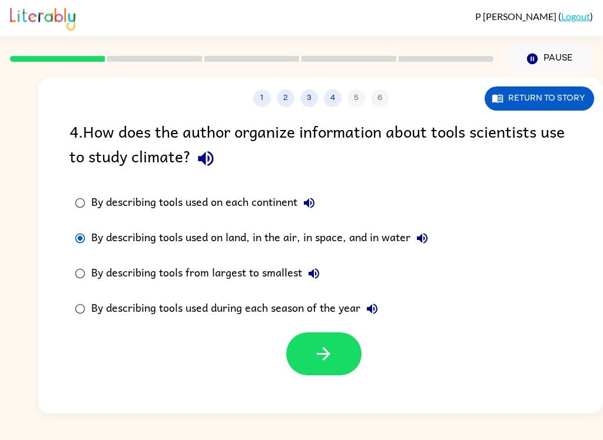
click at [324, 354] on icon "button" at bounding box center [323, 354] width 21 height 21
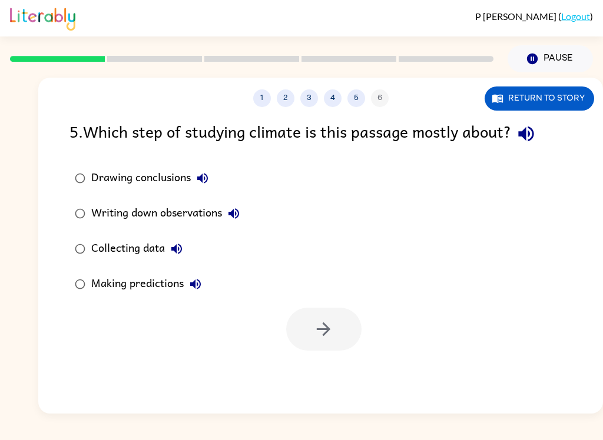
click at [141, 246] on div "Collecting data" at bounding box center [139, 249] width 97 height 24
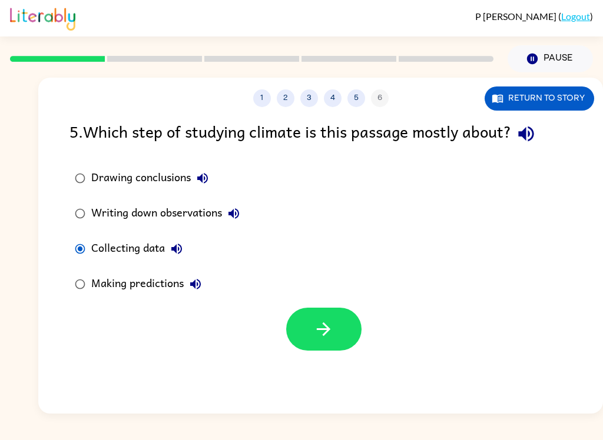
click at [150, 290] on div "Making predictions" at bounding box center [149, 285] width 116 height 24
click at [132, 258] on div "Collecting data" at bounding box center [139, 249] width 97 height 24
click at [230, 208] on icon "button" at bounding box center [234, 214] width 14 height 14
click at [225, 221] on div "Writing down observations" at bounding box center [168, 214] width 154 height 24
click at [527, 130] on icon "button" at bounding box center [526, 134] width 21 height 21
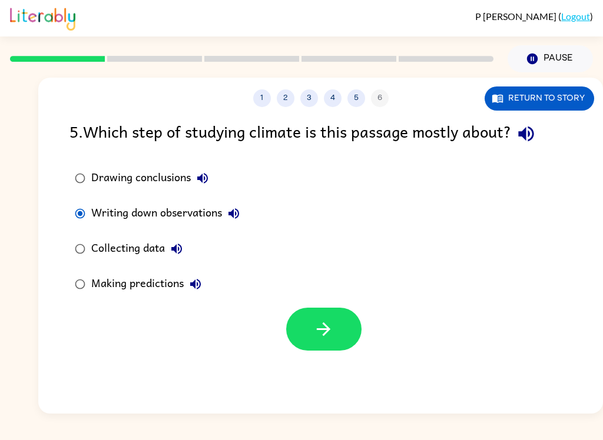
click at [147, 240] on div "Collecting data" at bounding box center [139, 249] width 97 height 24
click at [529, 144] on icon "button" at bounding box center [526, 134] width 21 height 21
click at [533, 139] on icon "button" at bounding box center [526, 134] width 21 height 21
click at [534, 139] on icon "button" at bounding box center [526, 134] width 21 height 21
click at [529, 145] on button "button" at bounding box center [526, 134] width 30 height 30
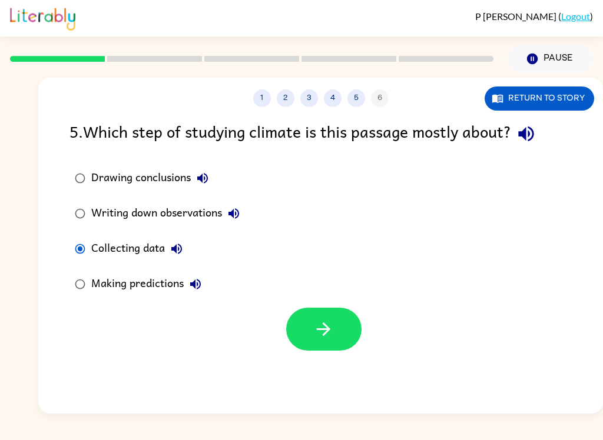
click at [175, 258] on button "Collecting data" at bounding box center [177, 249] width 24 height 24
click at [325, 341] on button "button" at bounding box center [323, 329] width 75 height 43
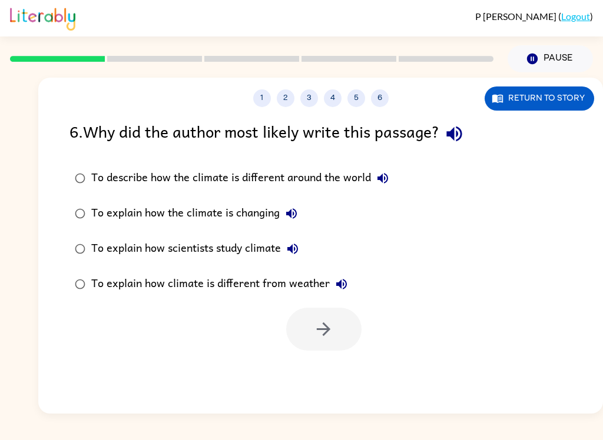
click at [464, 131] on icon "button" at bounding box center [454, 134] width 21 height 21
click at [294, 251] on icon "button" at bounding box center [292, 249] width 11 height 11
click at [255, 246] on div "To explain how scientists study climate" at bounding box center [197, 249] width 213 height 24
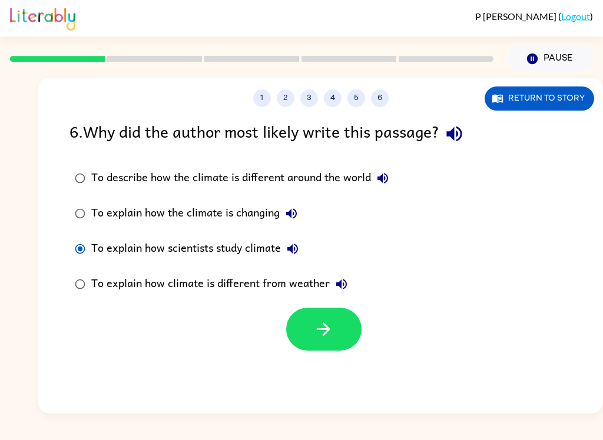
click at [304, 327] on button "button" at bounding box center [323, 329] width 75 height 43
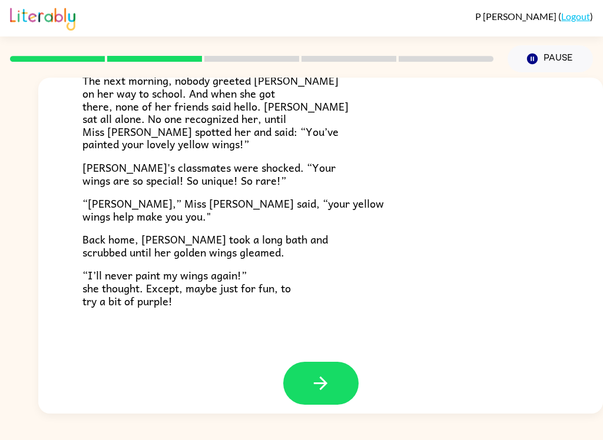
scroll to position [318, 0]
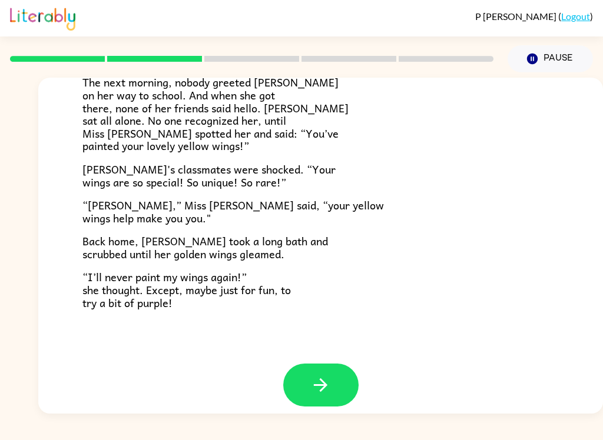
click at [311, 364] on button "button" at bounding box center [320, 385] width 75 height 43
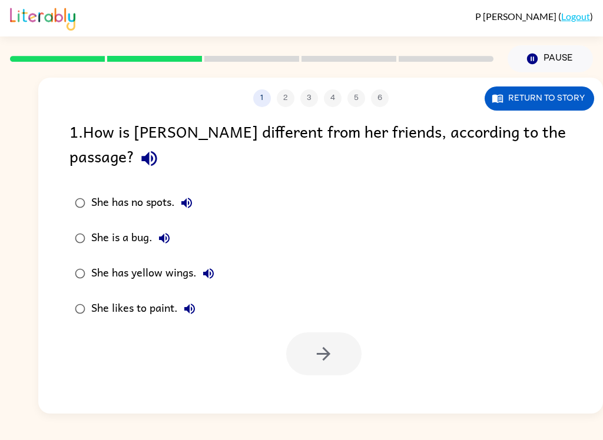
scroll to position [0, 0]
click at [550, 102] on button "Return to story" at bounding box center [538, 99] width 109 height 24
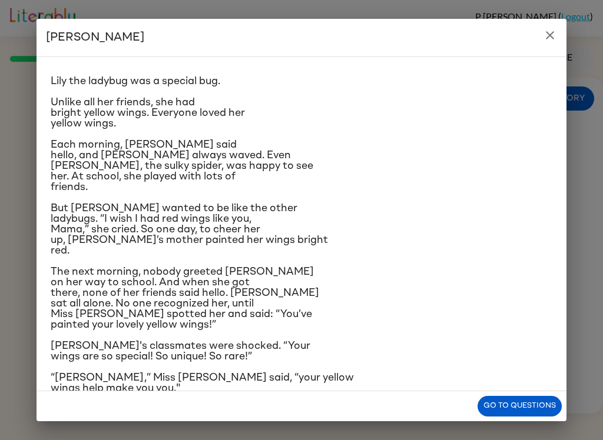
scroll to position [18, 0]
click at [529, 401] on button "Go to questions" at bounding box center [519, 406] width 84 height 21
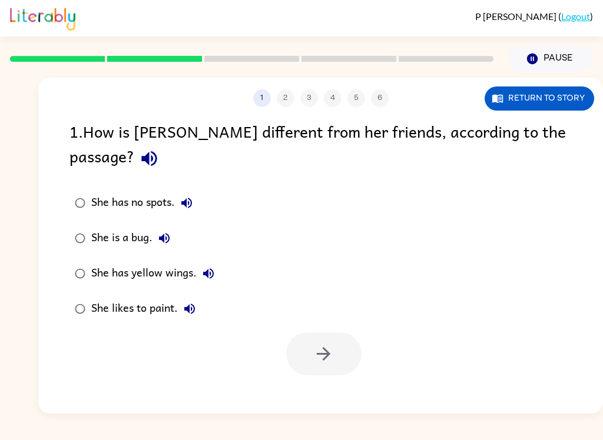
click at [165, 262] on div "She has yellow wings." at bounding box center [155, 274] width 129 height 24
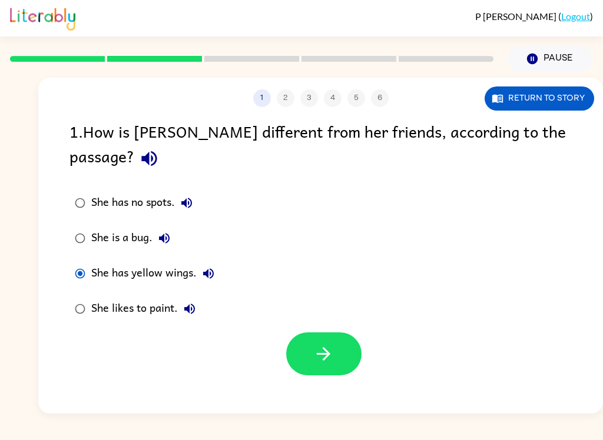
click at [525, 107] on button "Return to story" at bounding box center [538, 99] width 109 height 24
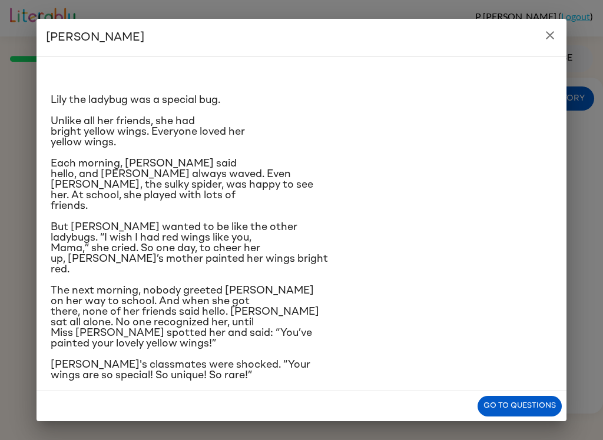
click at [509, 415] on button "Go to questions" at bounding box center [519, 406] width 84 height 21
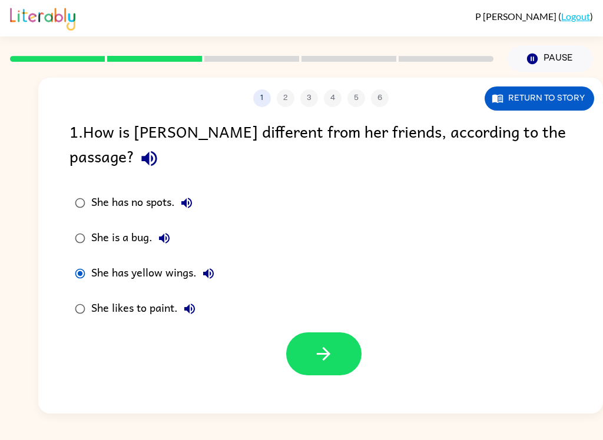
click at [324, 347] on icon "button" at bounding box center [324, 354] width 14 height 14
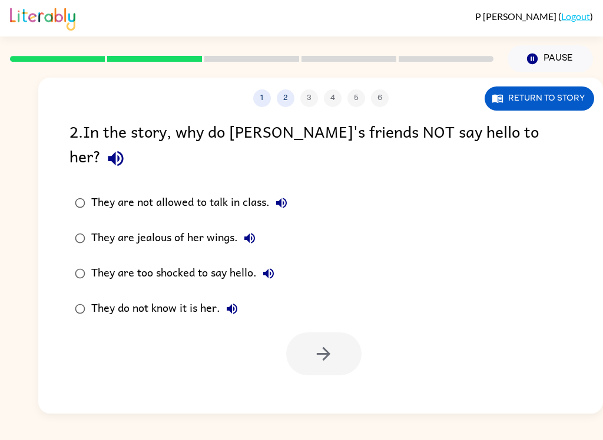
click at [538, 101] on button "Return to story" at bounding box center [538, 99] width 109 height 24
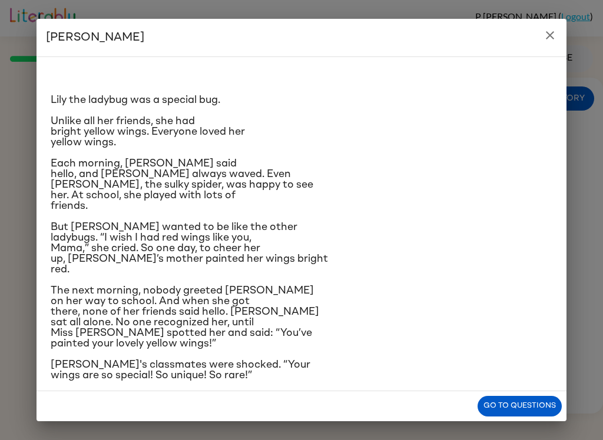
click at [522, 408] on button "Go to questions" at bounding box center [519, 406] width 84 height 21
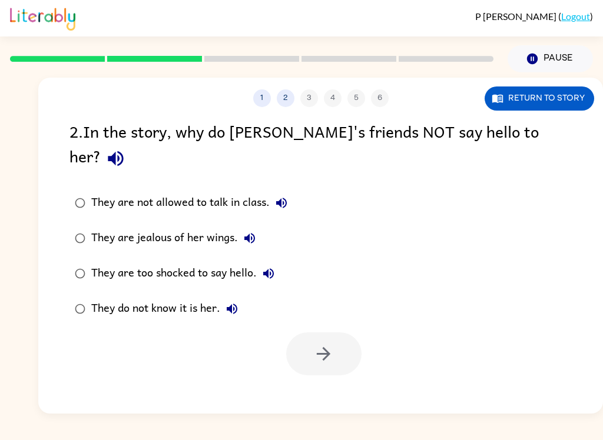
click at [536, 97] on button "Return to story" at bounding box center [538, 99] width 109 height 24
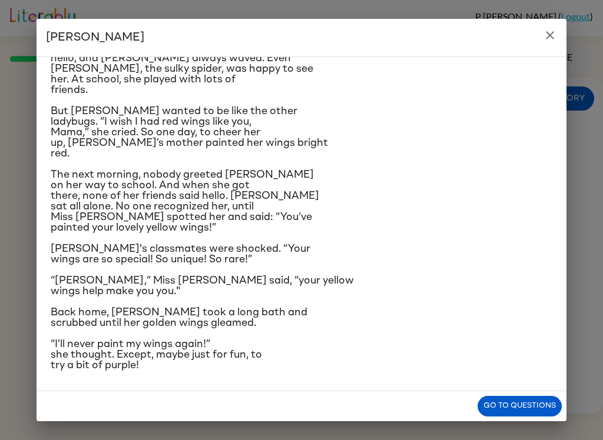
scroll to position [218, 0]
click at [522, 407] on button "Go to questions" at bounding box center [519, 406] width 84 height 21
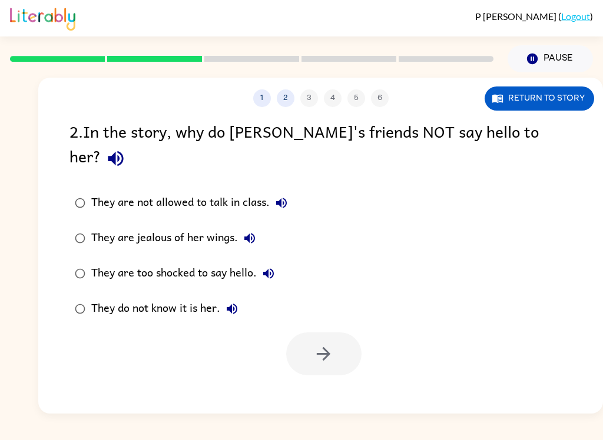
click at [205, 297] on div "They do not know it is her." at bounding box center [167, 309] width 152 height 24
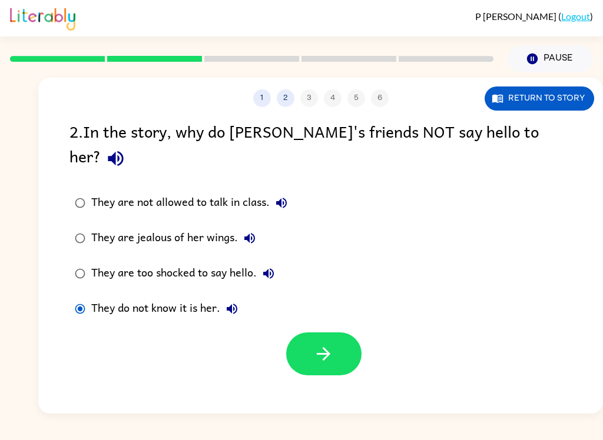
click at [326, 344] on icon "button" at bounding box center [323, 354] width 21 height 21
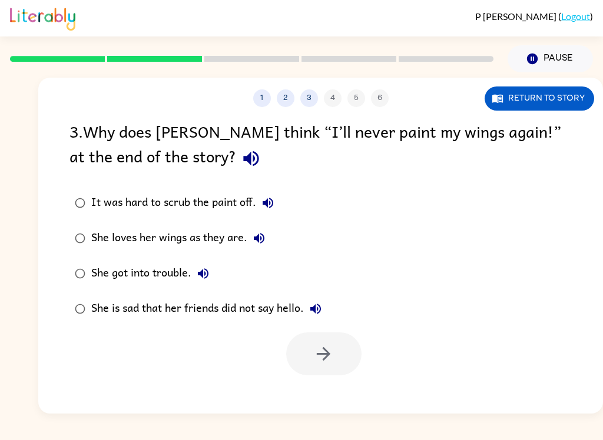
click at [185, 241] on div "She loves her wings as they are." at bounding box center [181, 239] width 180 height 24
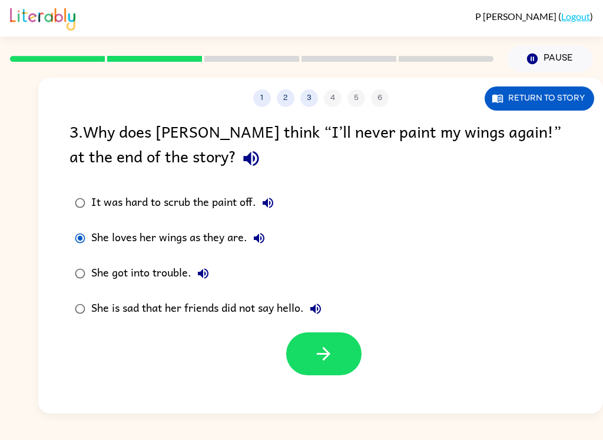
click at [253, 311] on div "She is sad that her friends did not say hello." at bounding box center [209, 309] width 236 height 24
click at [311, 359] on button "button" at bounding box center [323, 354] width 75 height 43
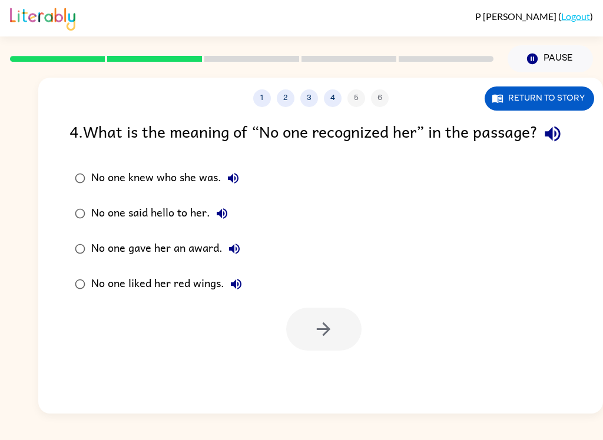
click at [187, 190] on div "No one knew who she was." at bounding box center [168, 179] width 154 height 24
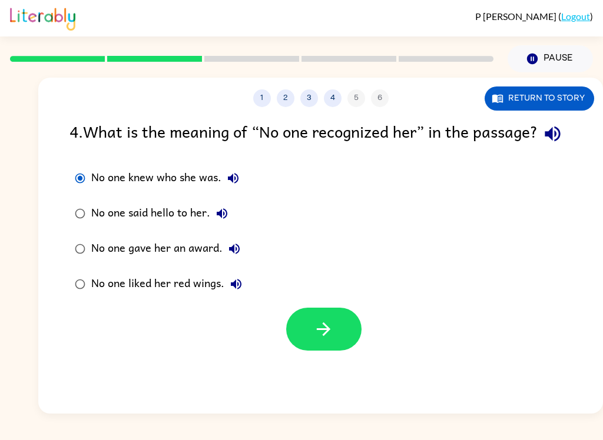
click at [328, 336] on icon "button" at bounding box center [324, 330] width 14 height 14
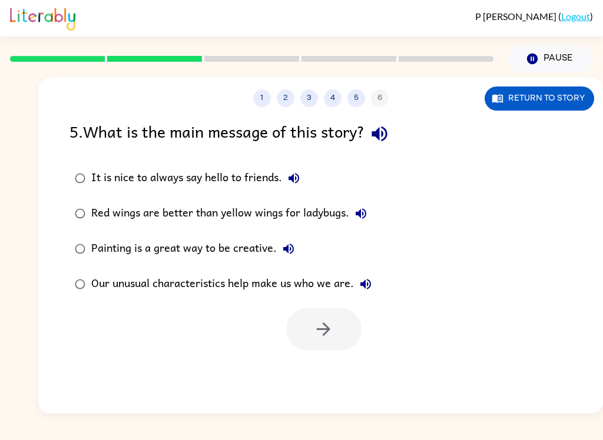
click at [231, 434] on div "[PERSON_NAME] ( Logout ) Pause Pause 1 2 3 4 5 6 Return to story 5 . What is th…" at bounding box center [301, 220] width 603 height 440
click at [219, 284] on div "Our unusual characteristics help make us who we are." at bounding box center [234, 285] width 286 height 24
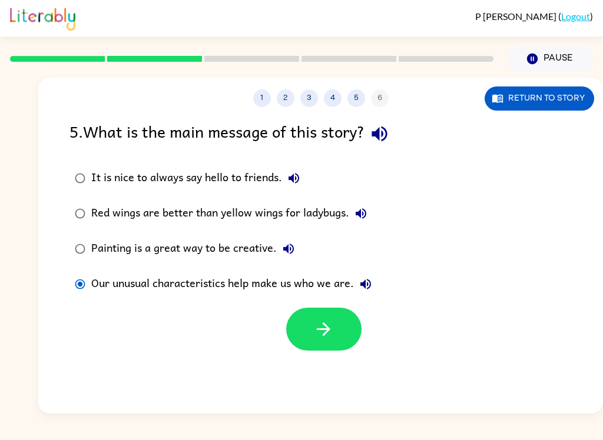
click at [313, 332] on button "button" at bounding box center [323, 329] width 75 height 43
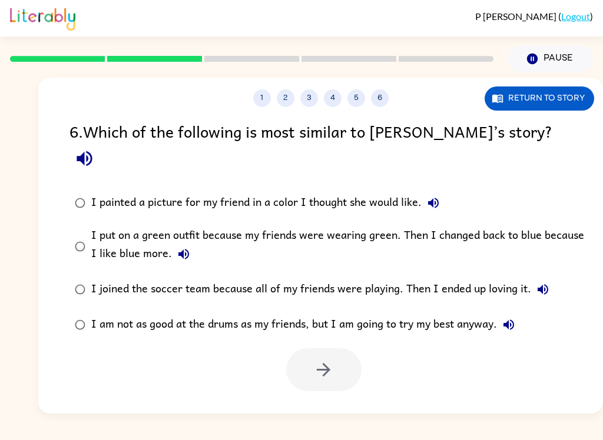
click at [437, 198] on icon "button" at bounding box center [433, 203] width 11 height 11
click at [172, 243] on button "I put on a green outfit because my friends were wearing green. Then I changed b…" at bounding box center [184, 255] width 24 height 24
click at [547, 283] on icon "button" at bounding box center [543, 290] width 14 height 14
click at [511, 318] on icon "button" at bounding box center [509, 325] width 14 height 14
click at [331, 360] on icon "button" at bounding box center [323, 370] width 21 height 21
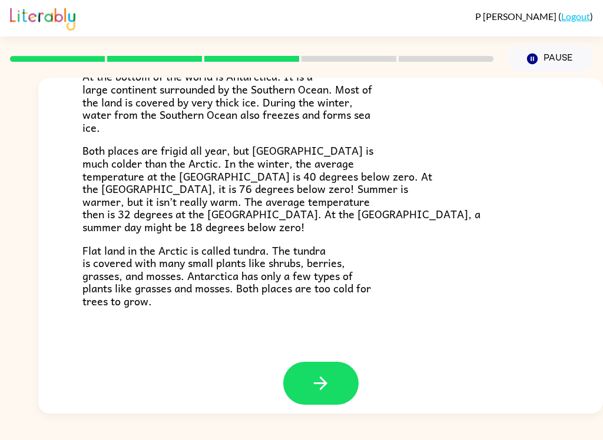
scroll to position [239, 0]
click at [310, 382] on icon "button" at bounding box center [320, 384] width 21 height 21
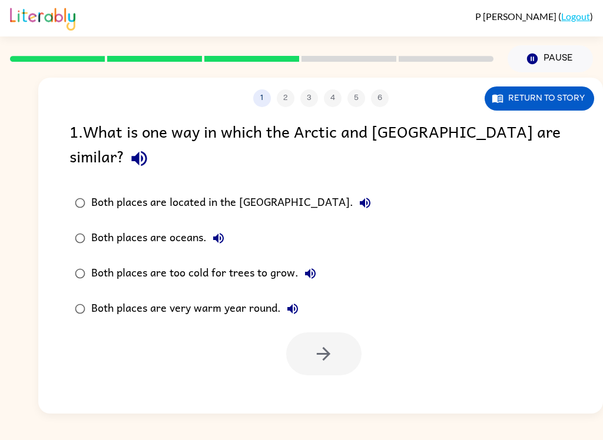
scroll to position [0, 0]
click at [281, 262] on div "Both places are too cold for trees to grow." at bounding box center [206, 274] width 231 height 24
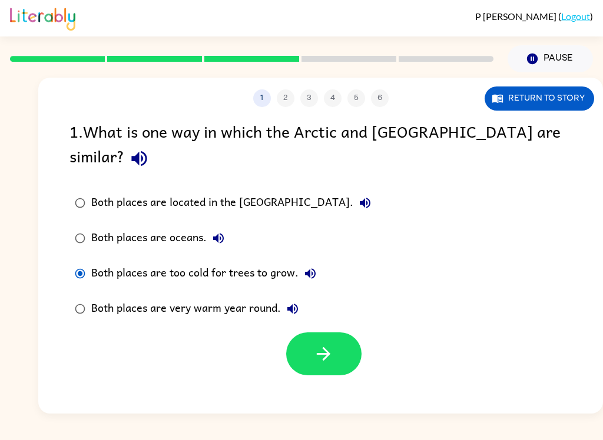
click at [313, 344] on icon "button" at bounding box center [323, 354] width 21 height 21
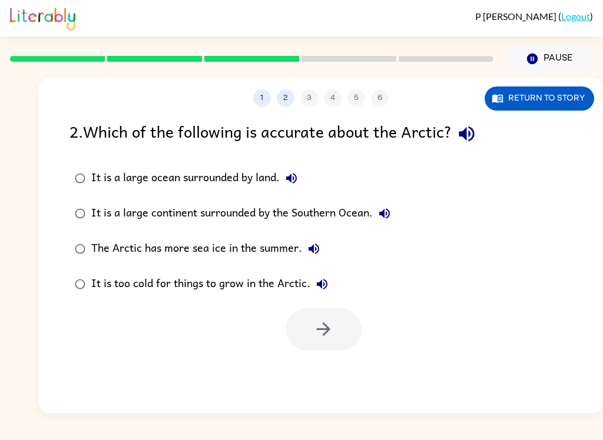
click at [251, 223] on div "It is a large continent surrounded by the Southern Ocean." at bounding box center [243, 214] width 305 height 24
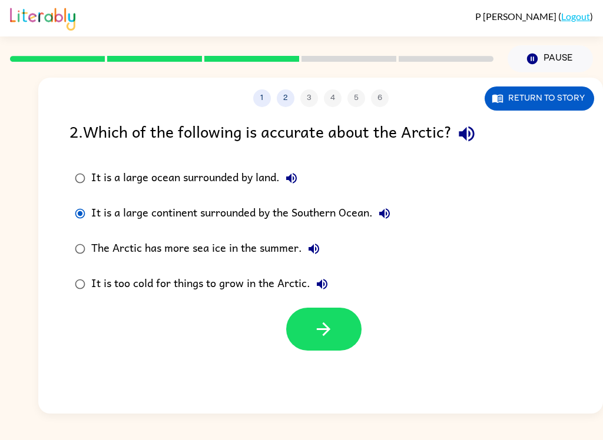
click at [328, 323] on icon "button" at bounding box center [323, 329] width 21 height 21
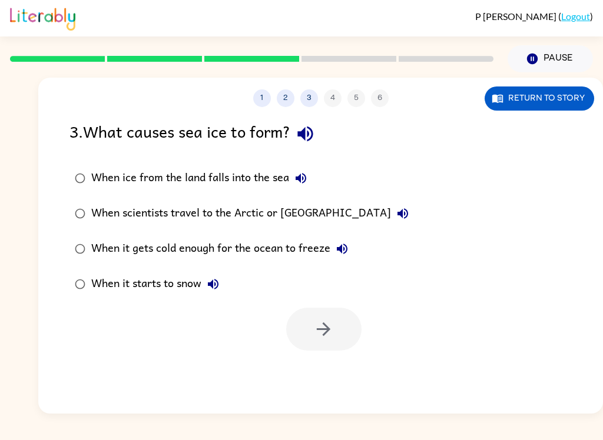
click at [293, 255] on div "When it gets cold enough for the ocean to freeze" at bounding box center [222, 249] width 263 height 24
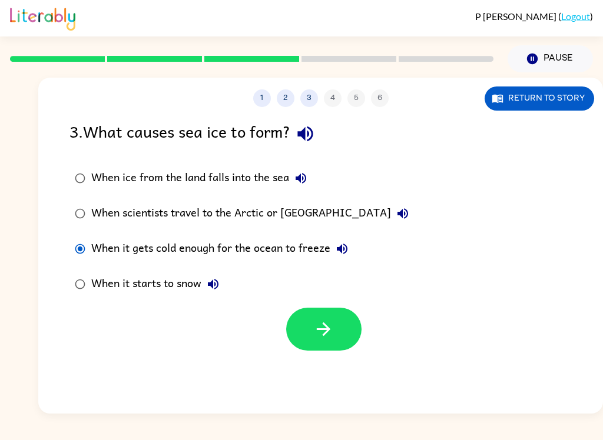
click at [292, 255] on div "When it gets cold enough for the ocean to freeze" at bounding box center [222, 249] width 263 height 24
click at [320, 328] on icon "button" at bounding box center [323, 329] width 21 height 21
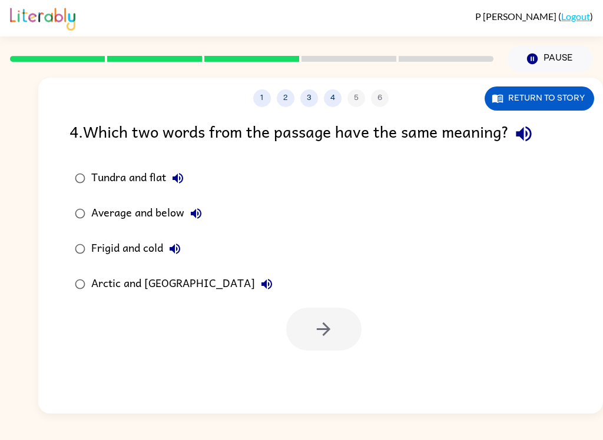
click at [146, 243] on div "Frigid and cold" at bounding box center [138, 249] width 95 height 24
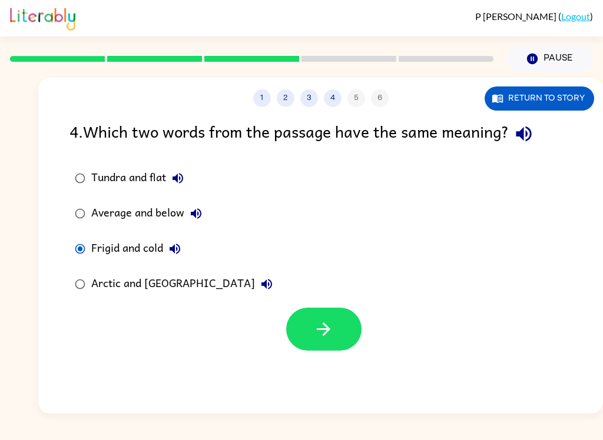
click at [310, 346] on button "button" at bounding box center [323, 329] width 75 height 43
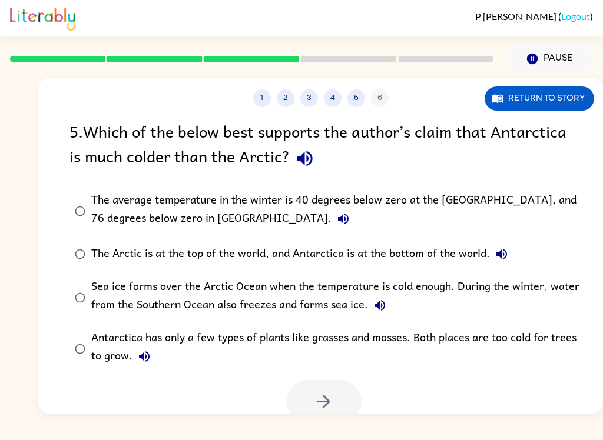
click at [338, 221] on icon "button" at bounding box center [343, 219] width 11 height 11
click at [509, 256] on icon "button" at bounding box center [501, 254] width 14 height 14
click at [233, 245] on div "The Arctic is at the top of the world, and Antarctica is at the bottom of the w…" at bounding box center [302, 255] width 422 height 24
click at [321, 401] on icon "button" at bounding box center [323, 401] width 21 height 21
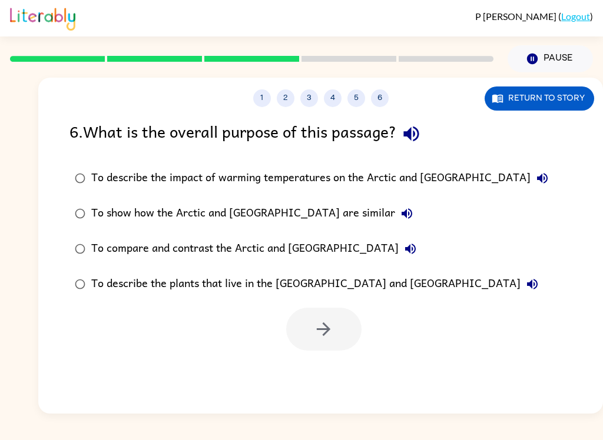
click at [422, 178] on div "To describe the impact of warming temperatures on the Arctic and [GEOGRAPHIC_DA…" at bounding box center [322, 179] width 463 height 24
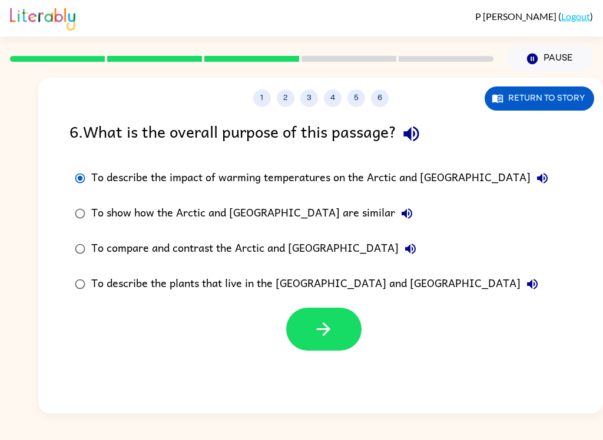
click at [537, 182] on icon "button" at bounding box center [542, 178] width 11 height 11
click at [395, 223] on button "To show how the Arctic and [GEOGRAPHIC_DATA] are similar" at bounding box center [407, 214] width 24 height 24
click at [405, 247] on icon "button" at bounding box center [410, 249] width 11 height 11
click at [525, 287] on icon "button" at bounding box center [532, 284] width 14 height 14
click at [324, 243] on div "To compare and contrast the Arctic and [GEOGRAPHIC_DATA]" at bounding box center [256, 249] width 331 height 24
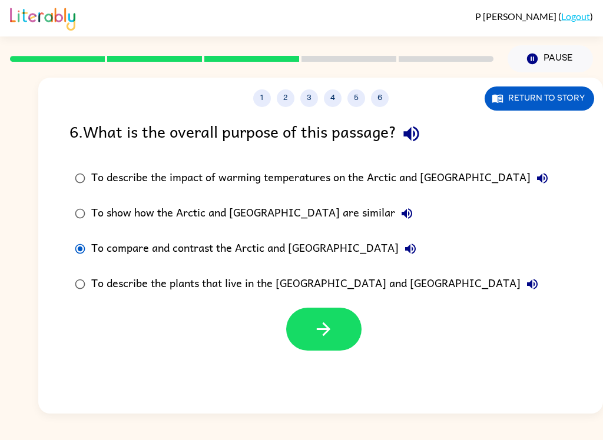
click at [321, 329] on icon "button" at bounding box center [323, 329] width 21 height 21
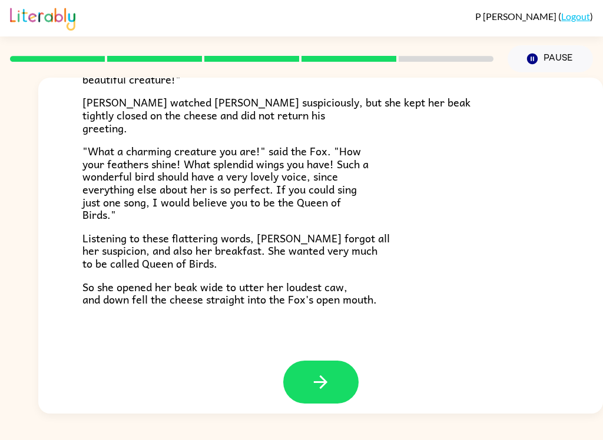
scroll to position [223, 0]
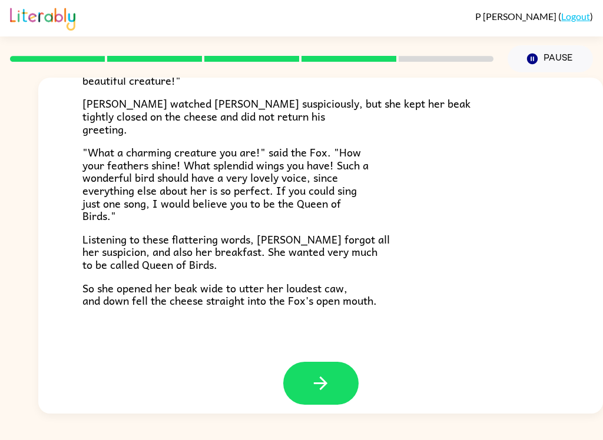
click at [317, 364] on button "button" at bounding box center [320, 383] width 75 height 43
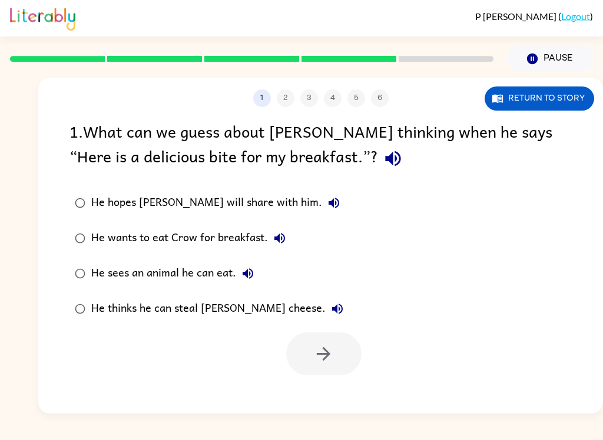
scroll to position [0, 0]
click at [197, 235] on div "He wants to eat Crow for breakfast." at bounding box center [191, 239] width 200 height 24
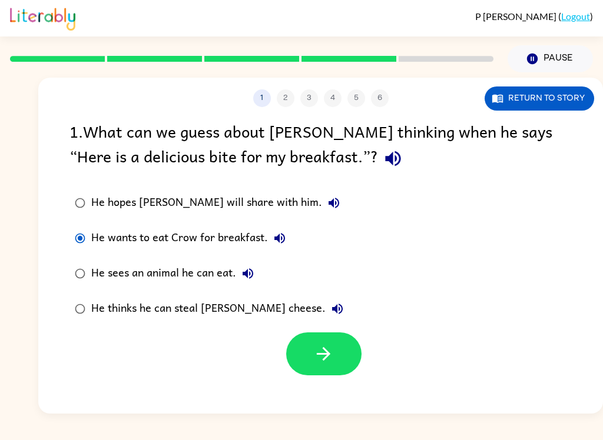
click at [233, 313] on div "He thinks he can steal [PERSON_NAME] cheese." at bounding box center [220, 309] width 258 height 24
click at [340, 357] on button "button" at bounding box center [323, 354] width 75 height 43
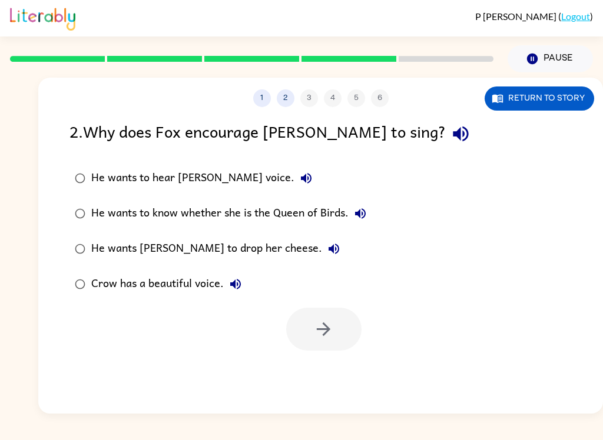
click at [234, 236] on label "He wants [PERSON_NAME] to drop her cheese." at bounding box center [220, 248] width 315 height 35
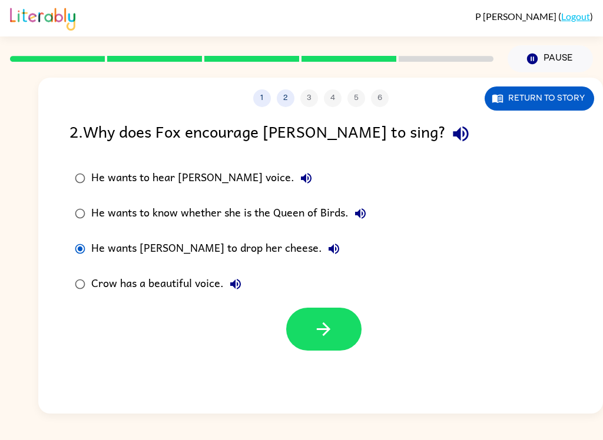
click at [341, 338] on button "button" at bounding box center [323, 329] width 75 height 43
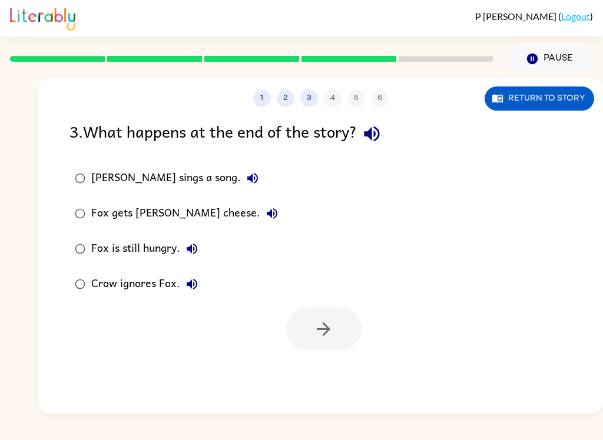
click at [143, 194] on label "[PERSON_NAME] sings a song." at bounding box center [176, 178] width 227 height 35
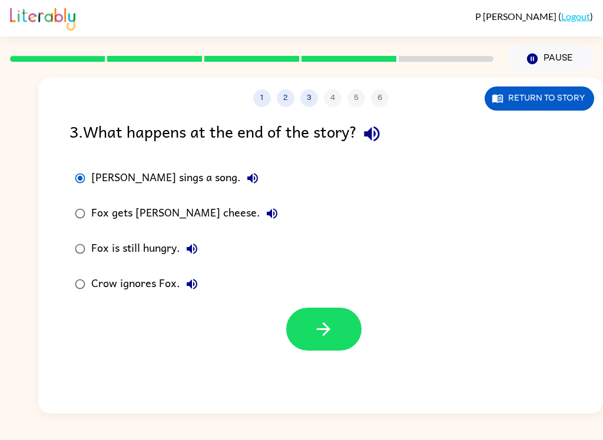
click at [186, 224] on div "Fox gets [PERSON_NAME] cheese." at bounding box center [187, 214] width 192 height 24
click at [196, 214] on div "Fox gets [PERSON_NAME] cheese." at bounding box center [187, 214] width 192 height 24
click at [324, 329] on icon "button" at bounding box center [323, 329] width 21 height 21
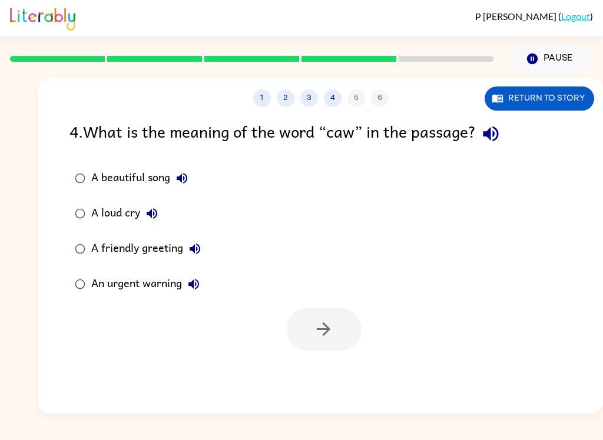
click at [132, 209] on div "A loud cry" at bounding box center [127, 214] width 72 height 24
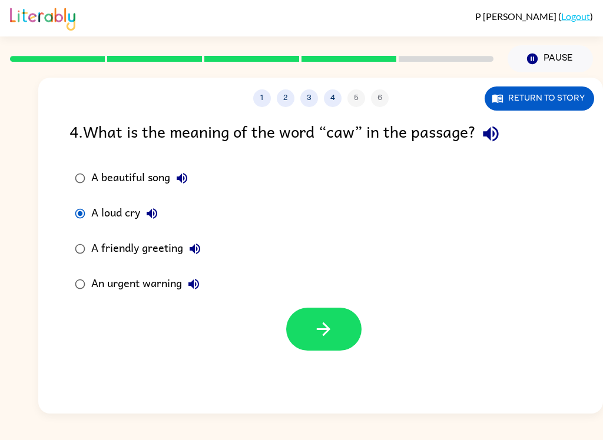
click at [344, 344] on button "button" at bounding box center [323, 329] width 75 height 43
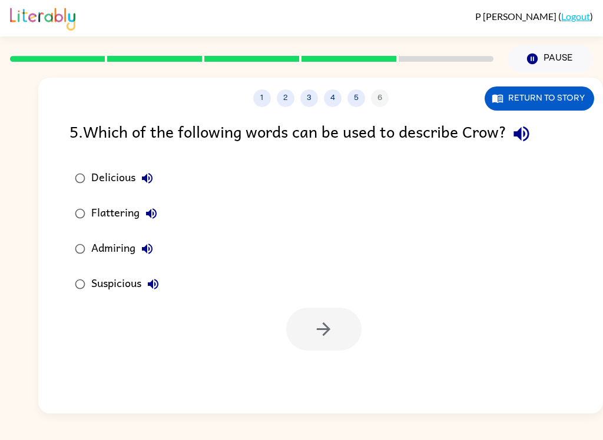
click at [162, 284] on button "Suspicious" at bounding box center [153, 285] width 24 height 24
click at [155, 253] on button "Admiring" at bounding box center [147, 249] width 24 height 24
click at [142, 251] on icon "button" at bounding box center [147, 249] width 14 height 14
click at [153, 247] on icon "button" at bounding box center [147, 249] width 14 height 14
click at [157, 218] on icon "button" at bounding box center [151, 214] width 14 height 14
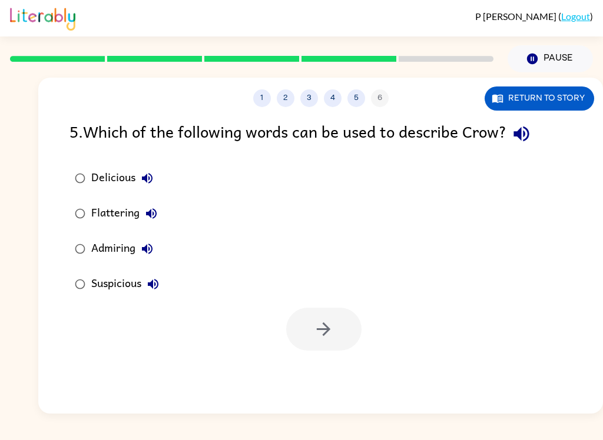
click at [149, 247] on icon "button" at bounding box center [147, 249] width 14 height 14
click at [164, 291] on button "Suspicious" at bounding box center [153, 285] width 24 height 24
click at [151, 172] on icon "button" at bounding box center [147, 178] width 14 height 14
click at [529, 136] on icon "button" at bounding box center [520, 134] width 15 height 15
click at [148, 182] on icon "button" at bounding box center [147, 178] width 14 height 14
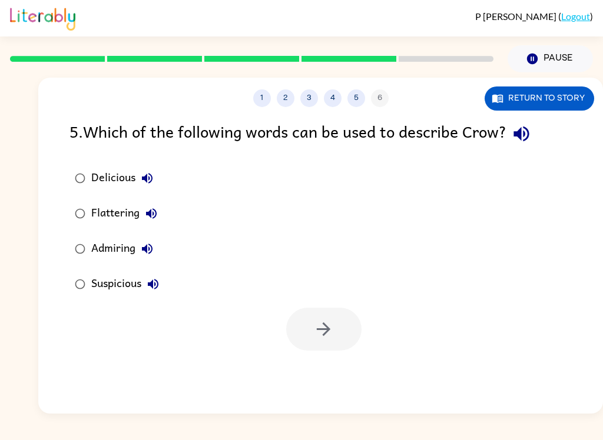
click at [127, 286] on div "Suspicious" at bounding box center [128, 285] width 74 height 24
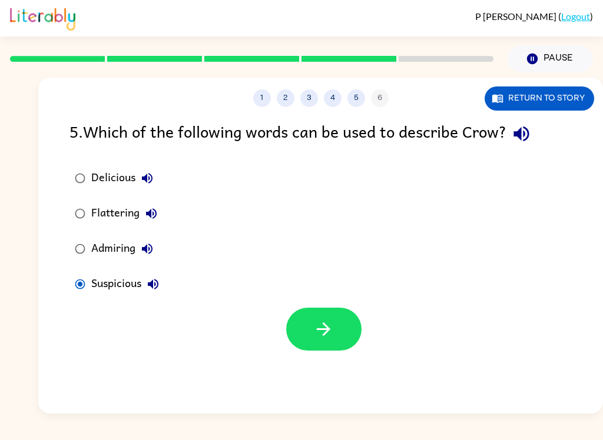
click at [336, 339] on button "button" at bounding box center [323, 329] width 75 height 43
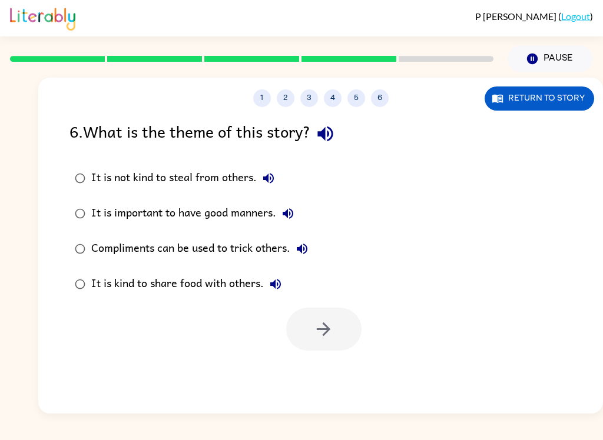
click at [307, 251] on icon "button" at bounding box center [302, 249] width 11 height 11
click at [214, 242] on div "Compliments can be used to trick others." at bounding box center [202, 249] width 223 height 24
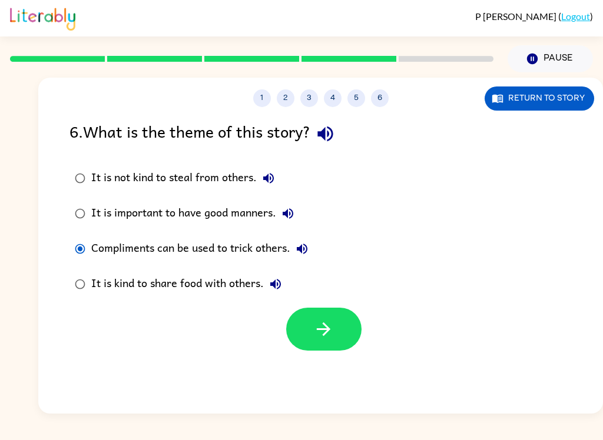
click at [313, 333] on button "button" at bounding box center [323, 329] width 75 height 43
